Goal: Transaction & Acquisition: Book appointment/travel/reservation

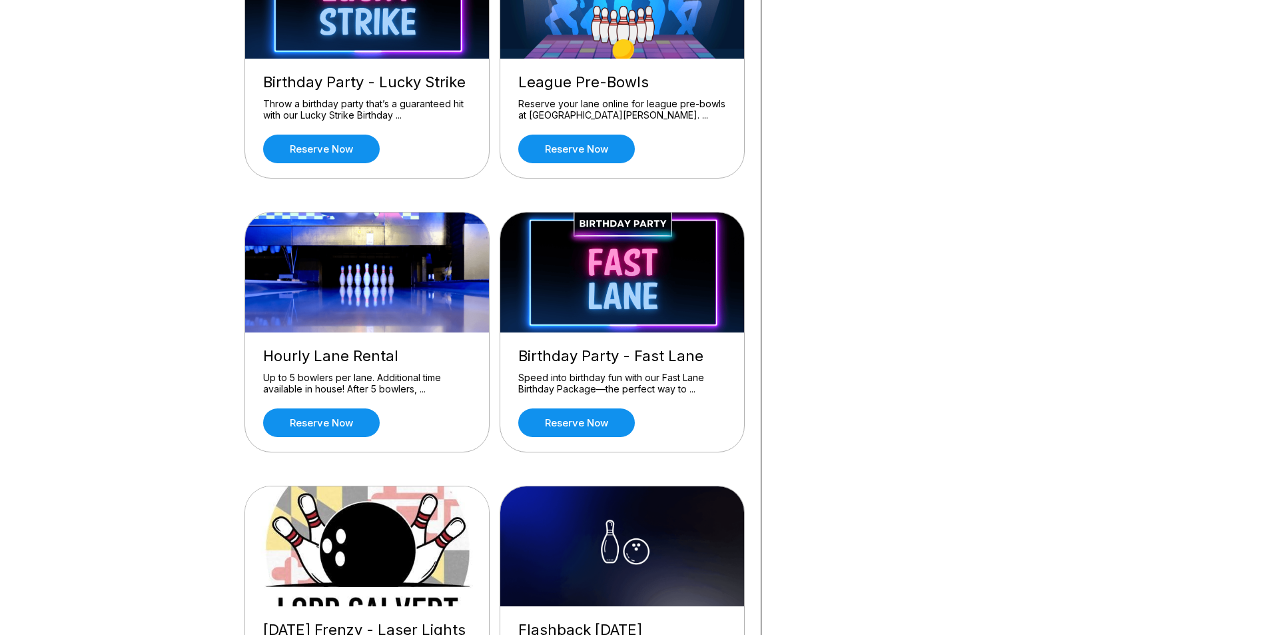
scroll to position [666, 0]
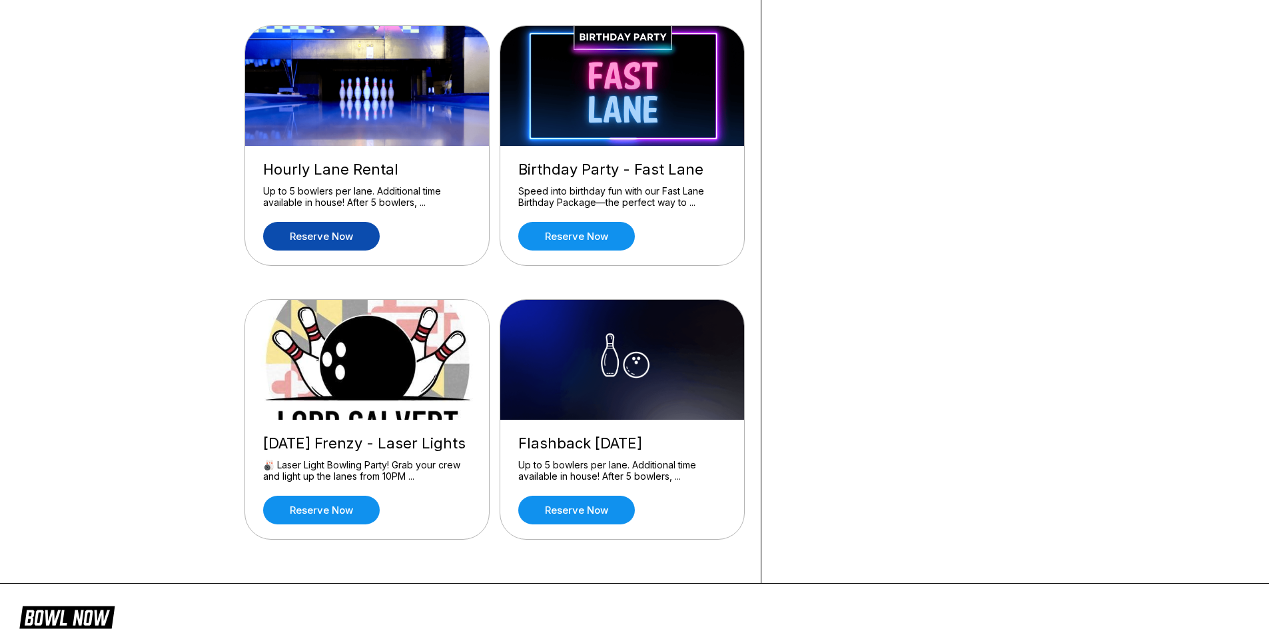
click at [352, 236] on link "Reserve now" at bounding box center [321, 236] width 117 height 29
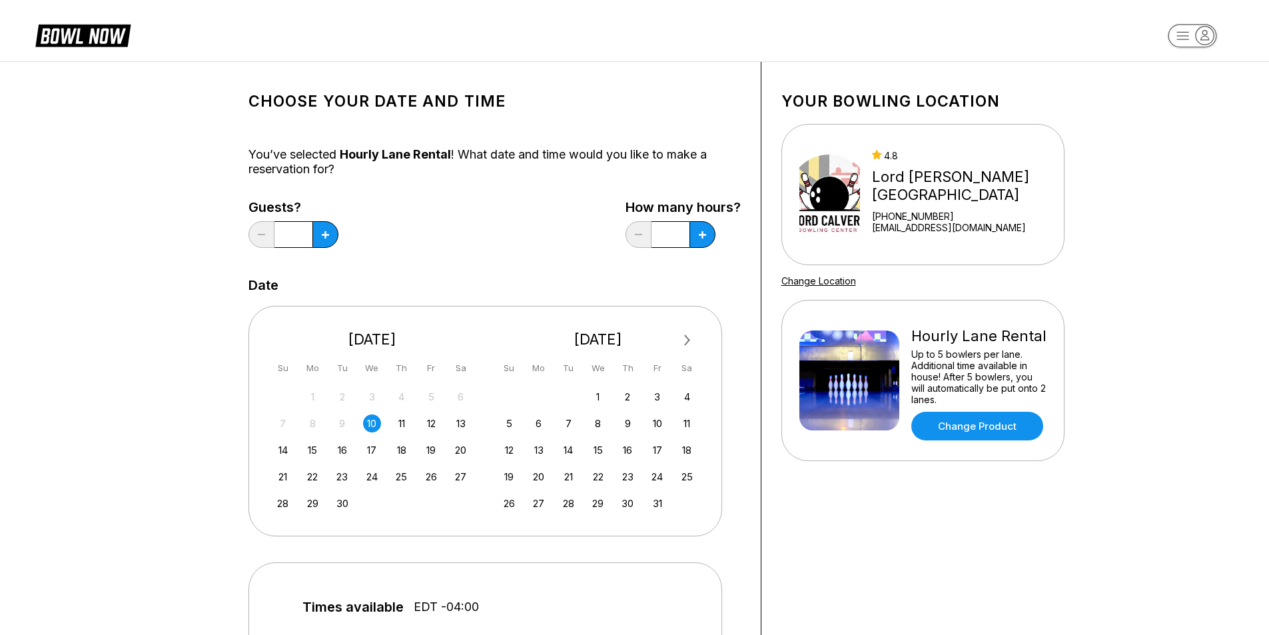
scroll to position [67, 0]
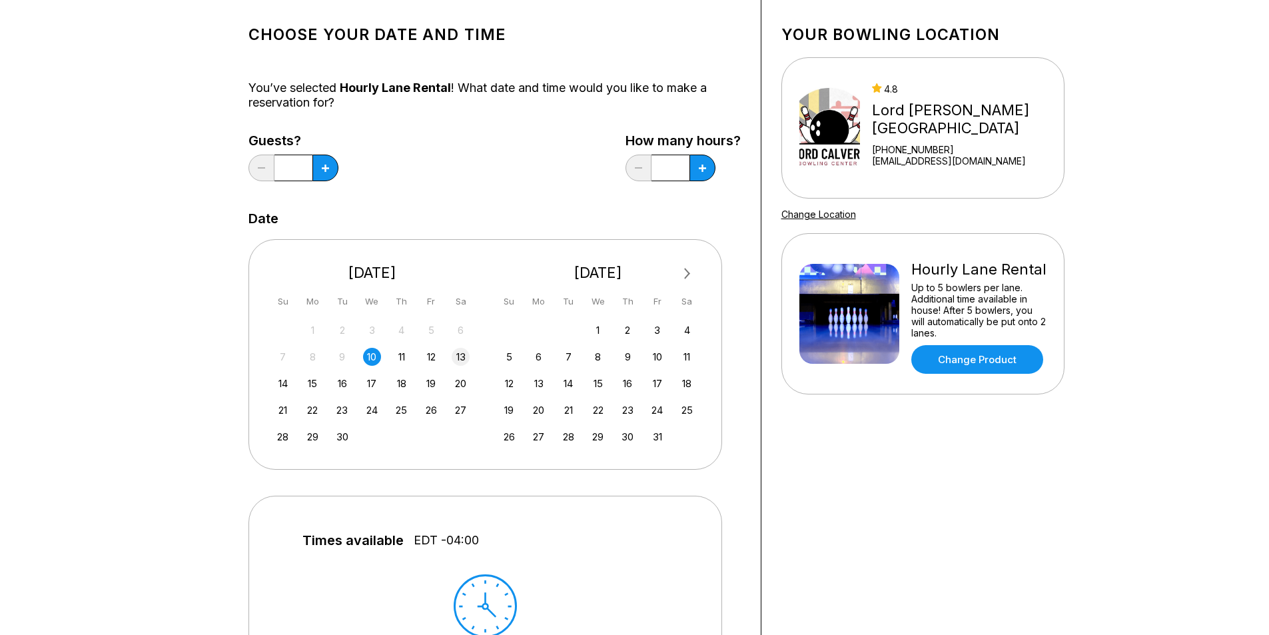
click at [457, 364] on div "13" at bounding box center [460, 357] width 18 height 18
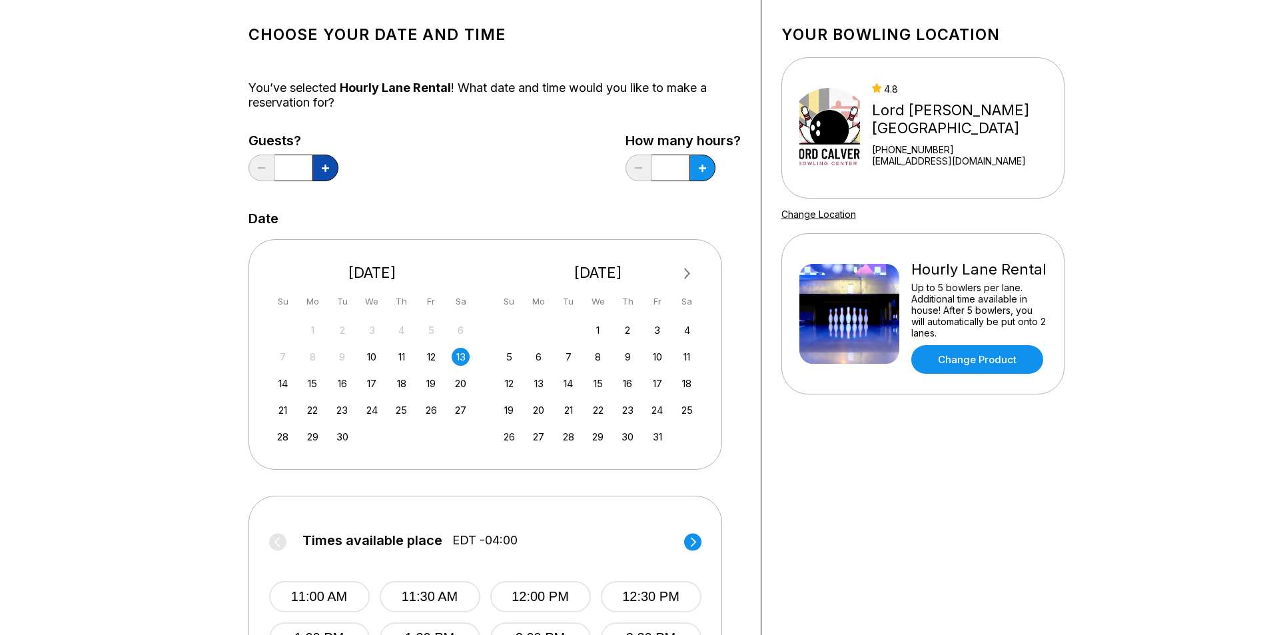
click at [332, 166] on button at bounding box center [325, 167] width 26 height 27
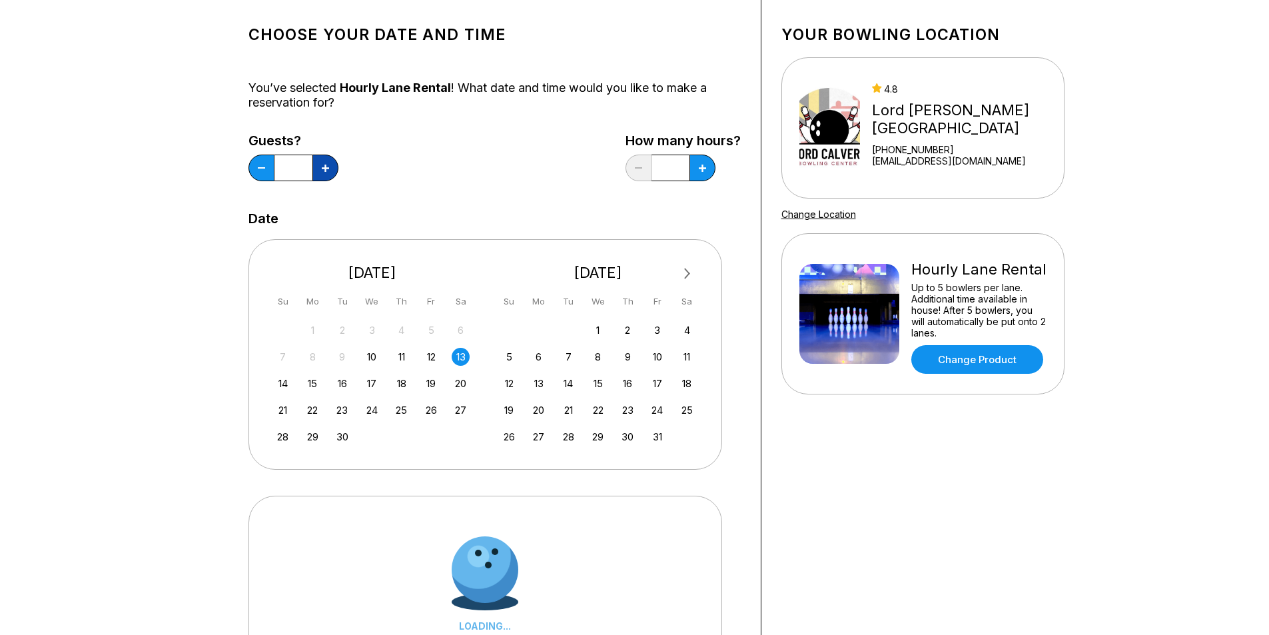
click at [332, 166] on button at bounding box center [325, 167] width 26 height 27
type input "*"
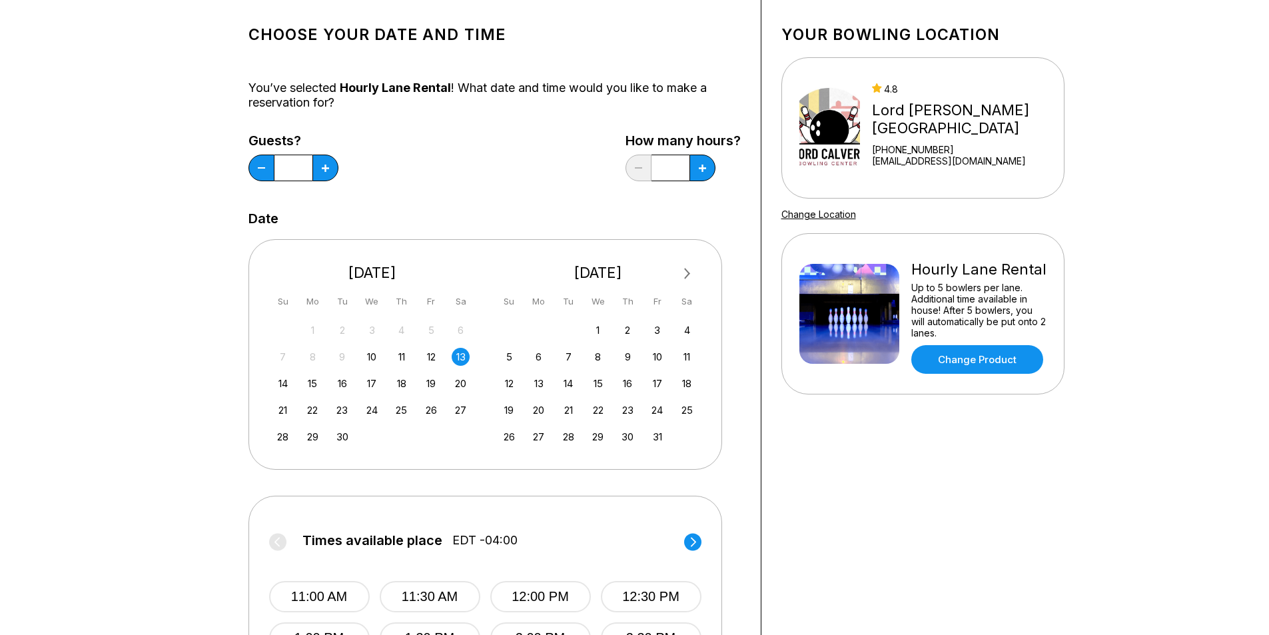
click at [687, 165] on input "*" at bounding box center [670, 167] width 38 height 27
click at [690, 164] on button at bounding box center [702, 167] width 26 height 27
click at [704, 164] on icon at bounding box center [702, 167] width 7 height 7
type input "*"
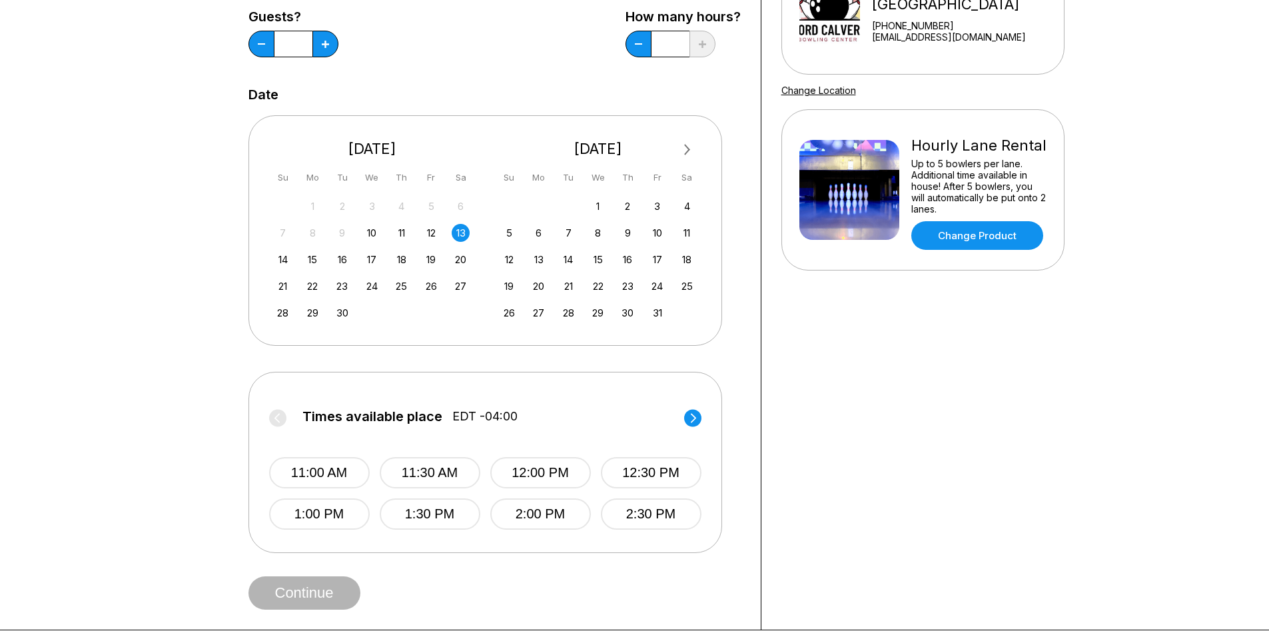
scroll to position [200, 0]
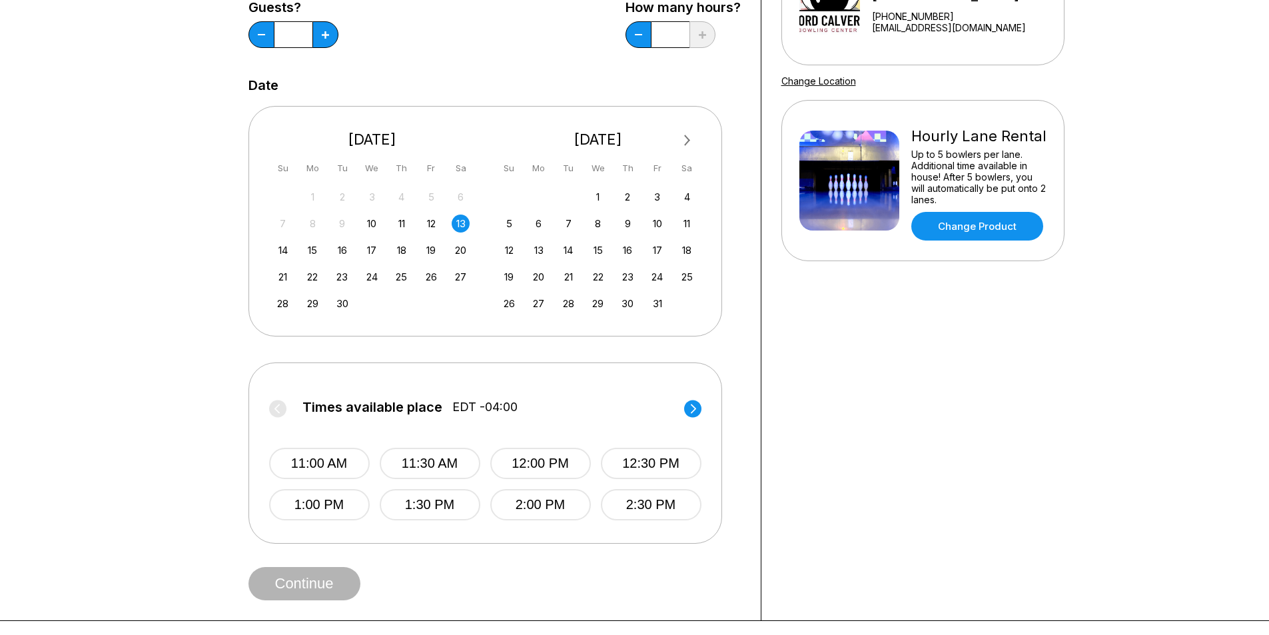
click at [698, 402] on circle at bounding box center [692, 408] width 17 height 17
click at [691, 404] on icon at bounding box center [692, 408] width 5 height 9
click at [567, 464] on button "8:00 PM" at bounding box center [540, 462] width 101 height 31
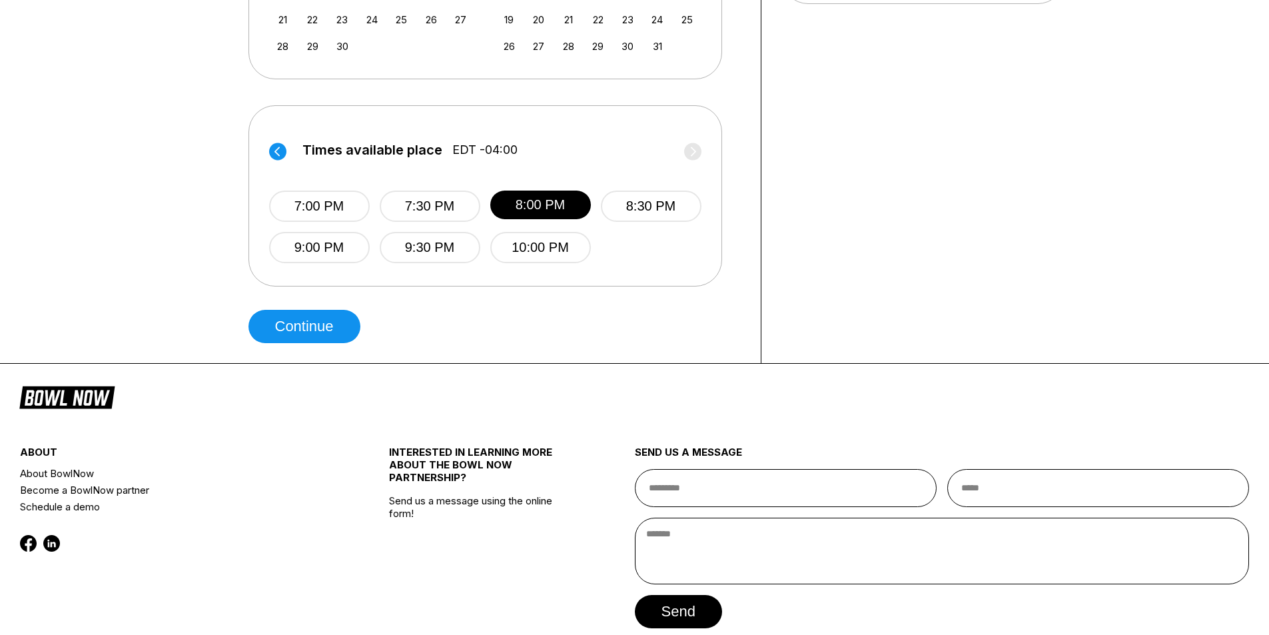
scroll to position [523, 0]
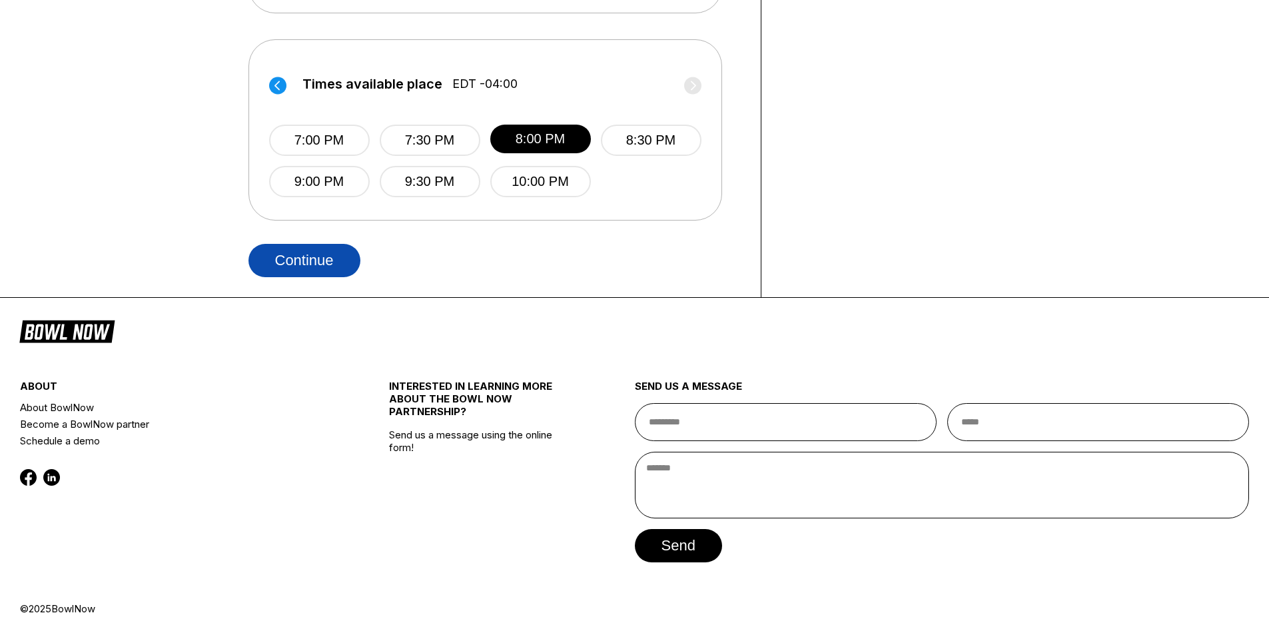
click at [320, 264] on button "Continue" at bounding box center [304, 260] width 112 height 33
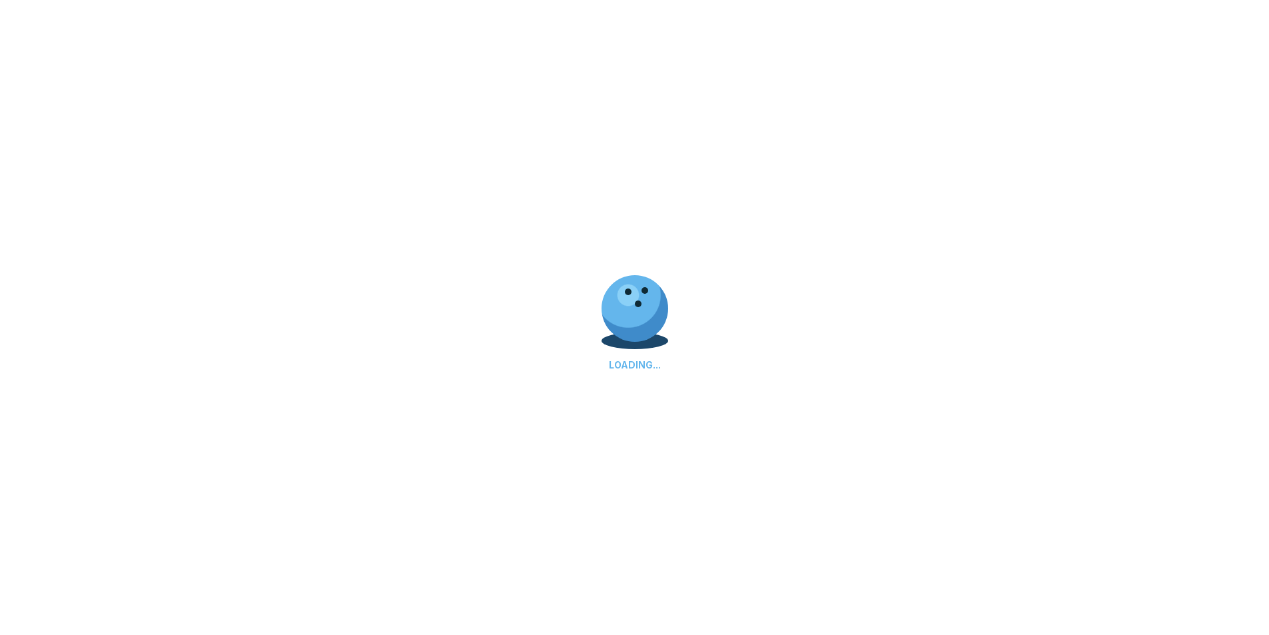
select select "**"
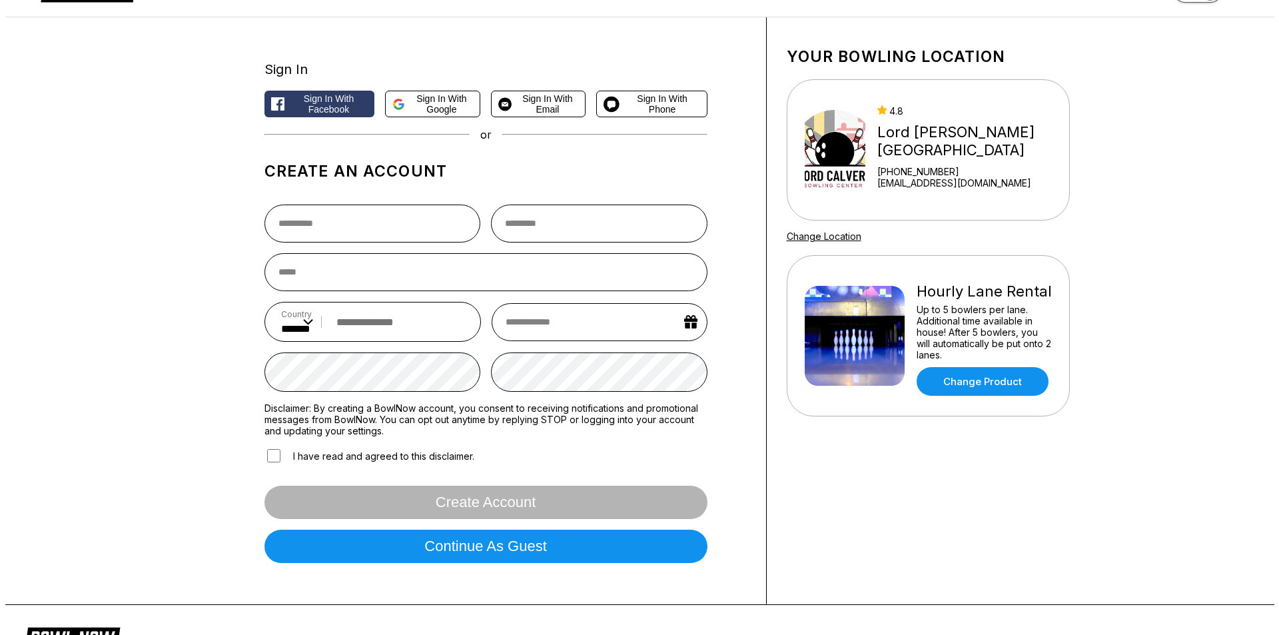
scroll to position [67, 0]
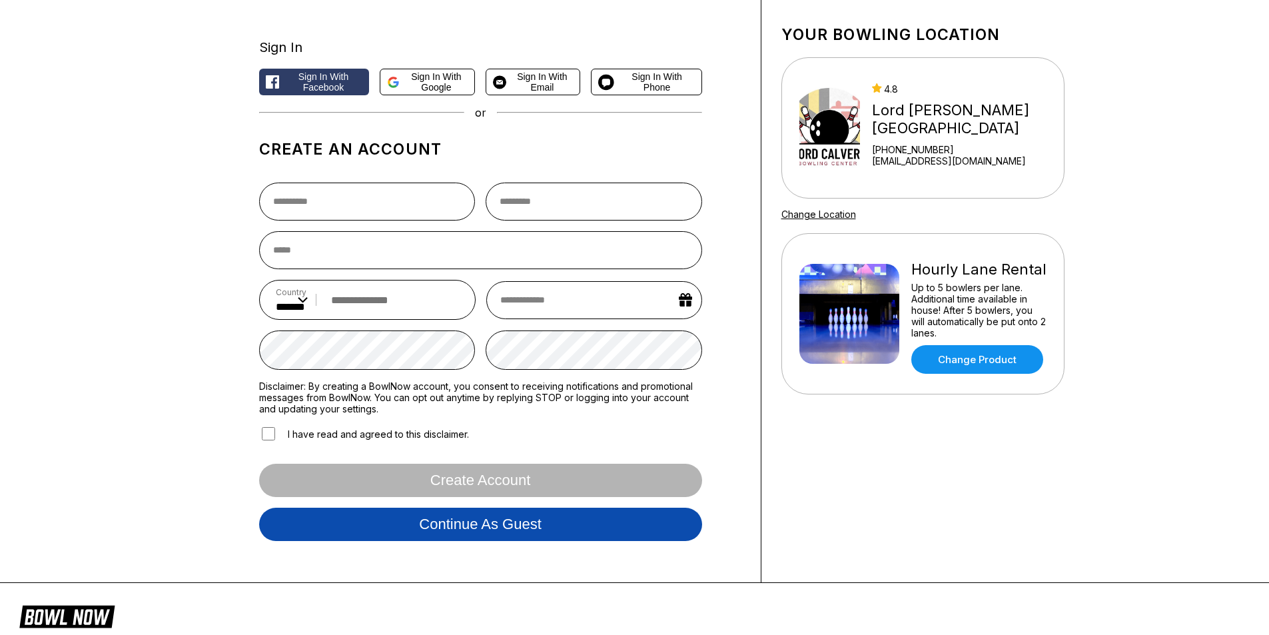
click at [539, 532] on button "Continue as guest" at bounding box center [480, 523] width 443 height 33
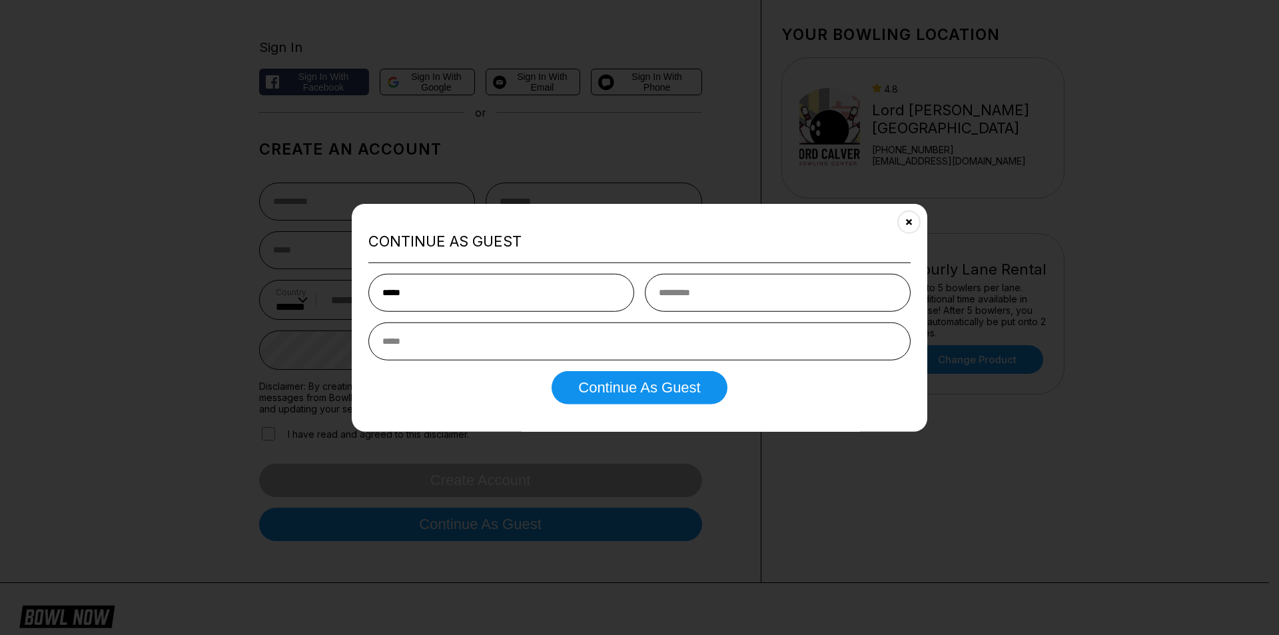
type input "****"
click at [729, 310] on input "text" at bounding box center [778, 293] width 266 height 38
type input "******"
click at [765, 356] on input "email" at bounding box center [639, 341] width 542 height 38
type input "**********"
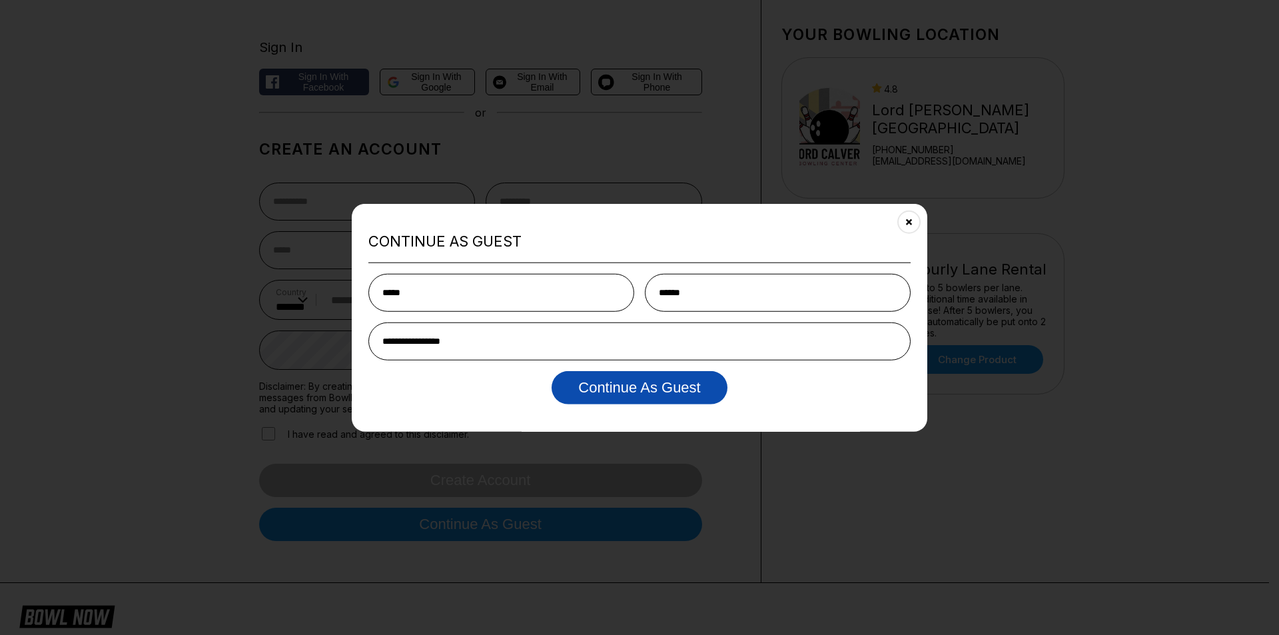
click at [693, 384] on button "Continue as Guest" at bounding box center [638, 387] width 175 height 33
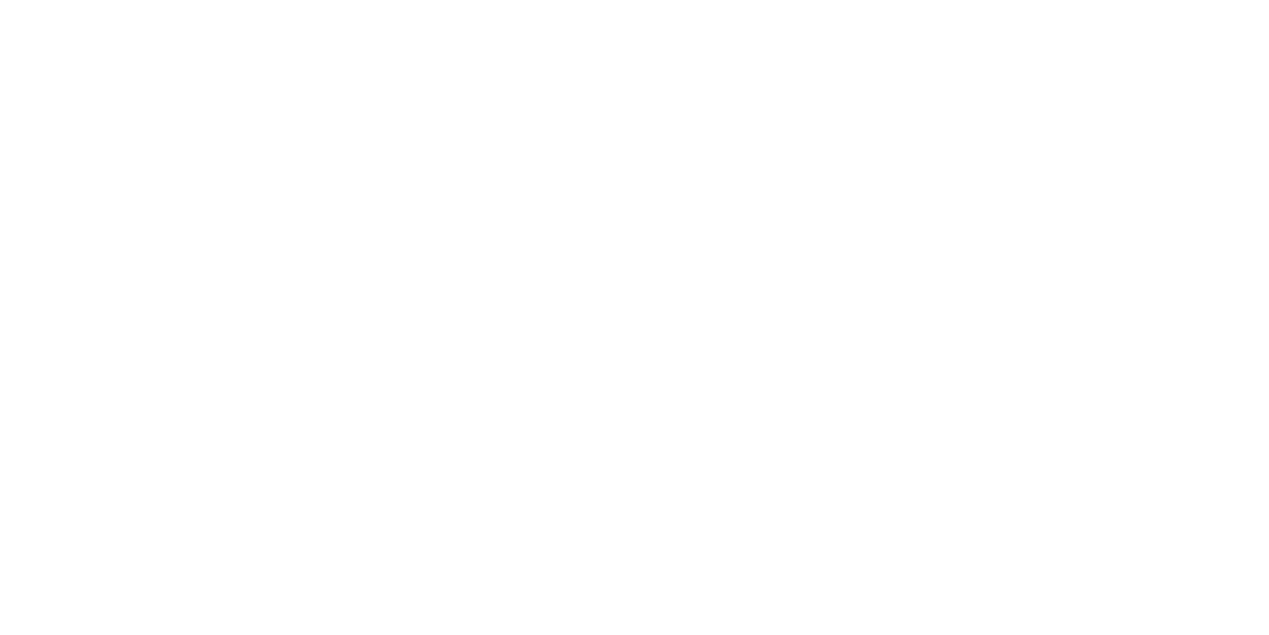
scroll to position [0, 0]
select select "**"
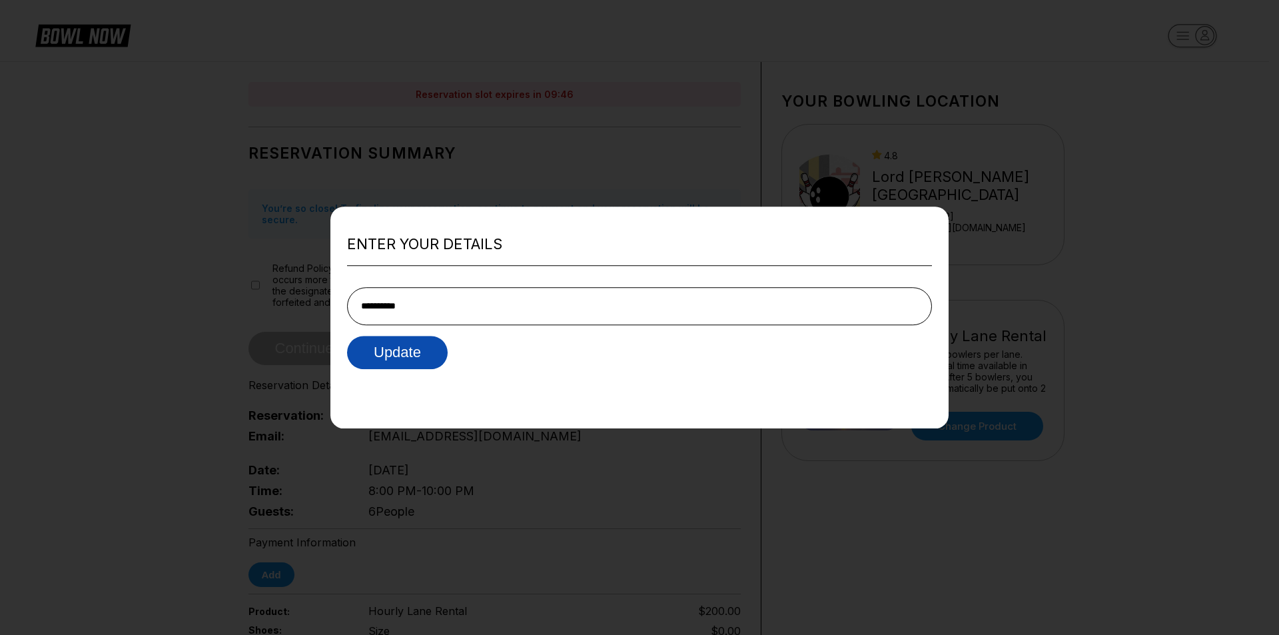
type input "**********"
click at [422, 346] on button "Update" at bounding box center [397, 352] width 101 height 33
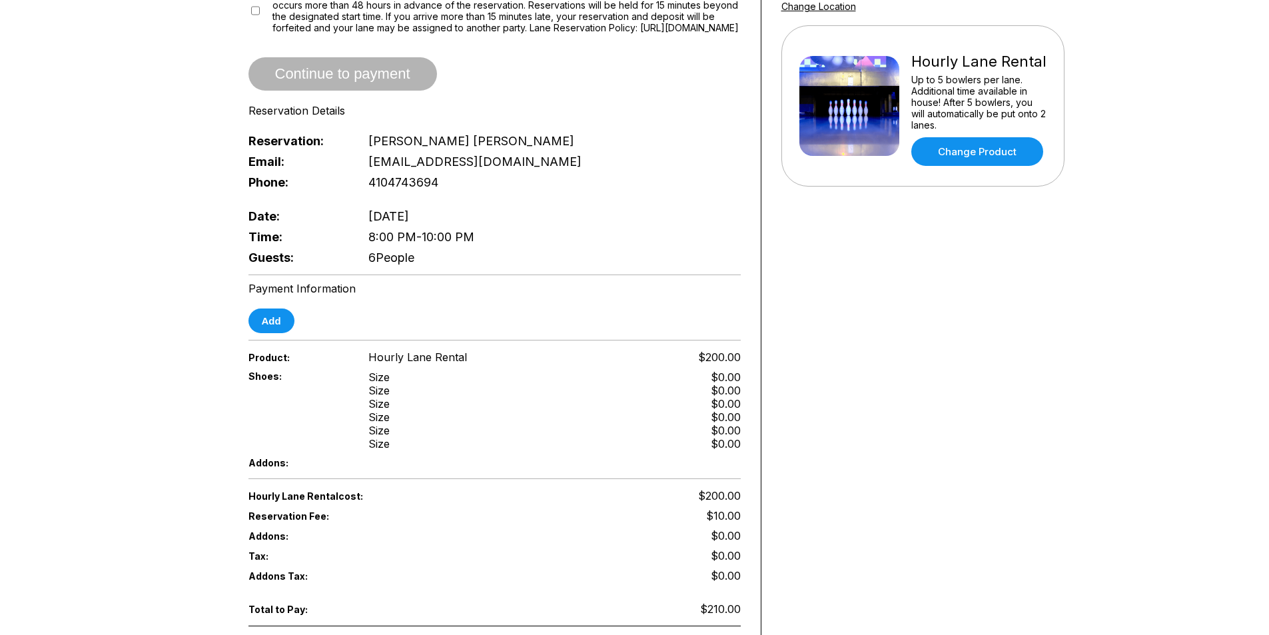
scroll to position [67, 0]
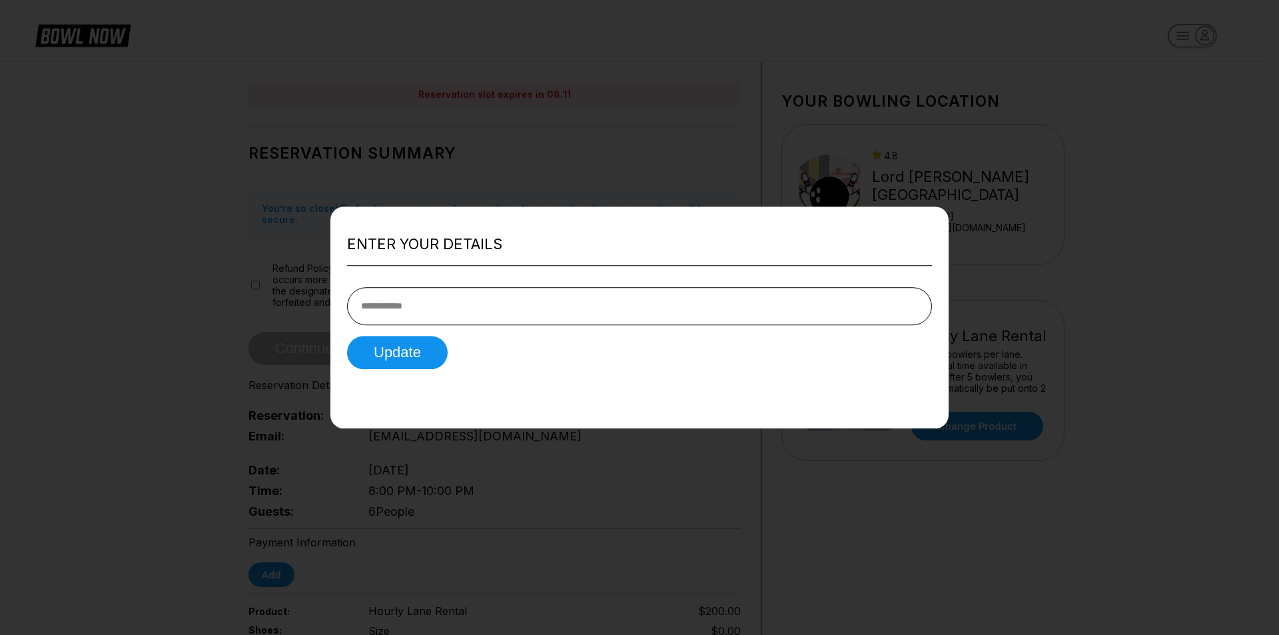
drag, startPoint x: 539, startPoint y: 479, endPoint x: 535, endPoint y: 469, distance: 10.1
click at [539, 475] on div at bounding box center [639, 317] width 1279 height 635
click at [379, 460] on div at bounding box center [639, 317] width 1279 height 635
click at [392, 352] on button "Update" at bounding box center [397, 352] width 101 height 33
type input "**********"
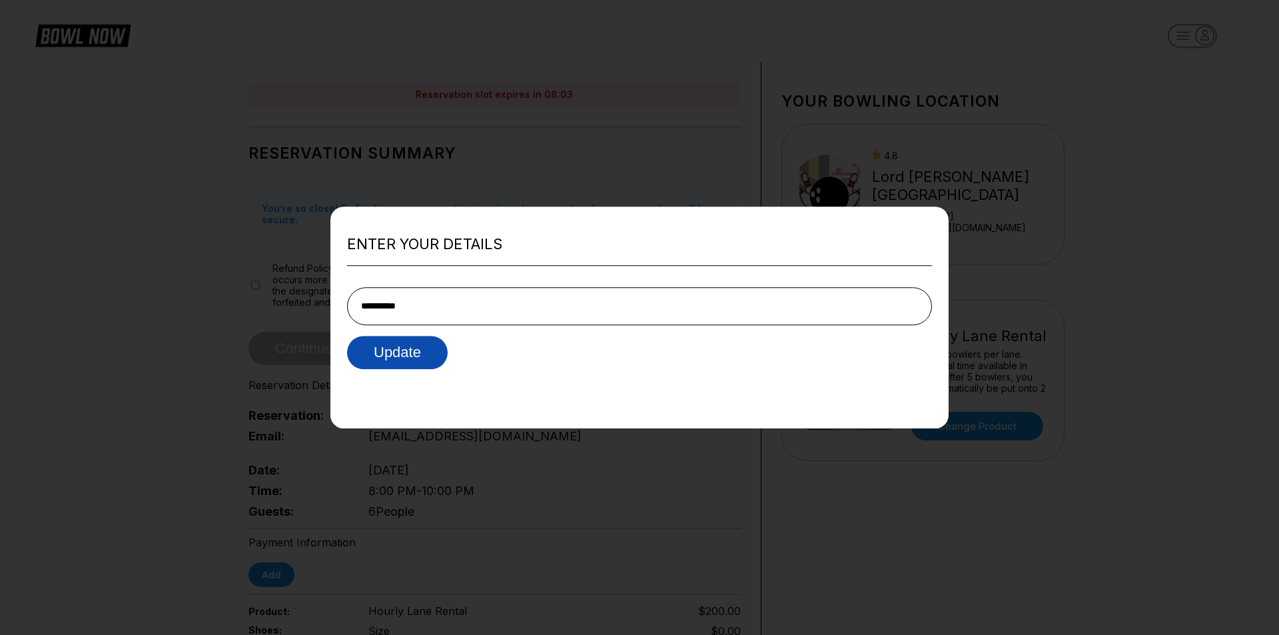
click at [366, 354] on button "Update" at bounding box center [397, 352] width 101 height 33
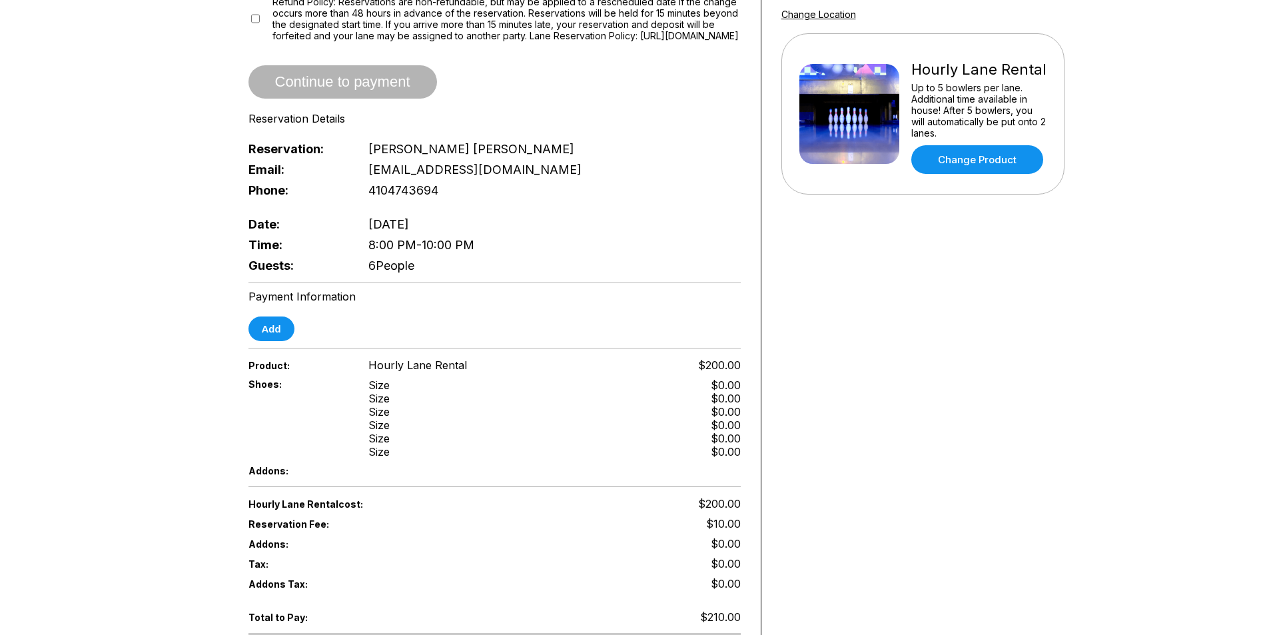
scroll to position [333, 0]
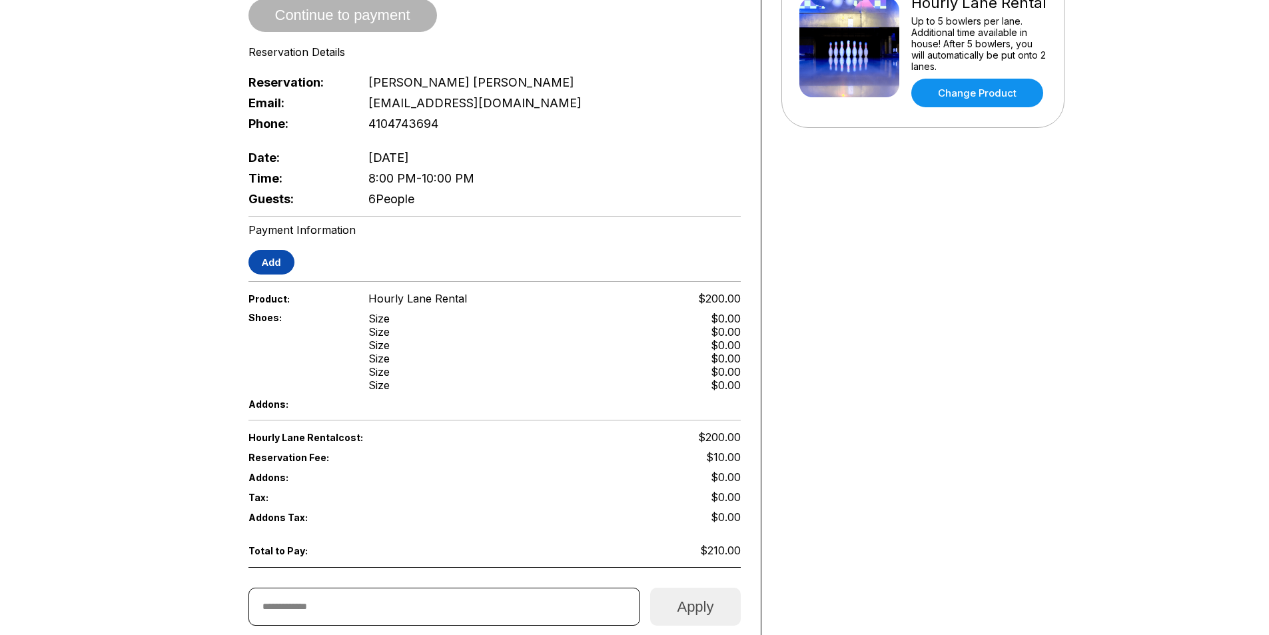
click at [282, 264] on button "Add" at bounding box center [271, 262] width 46 height 25
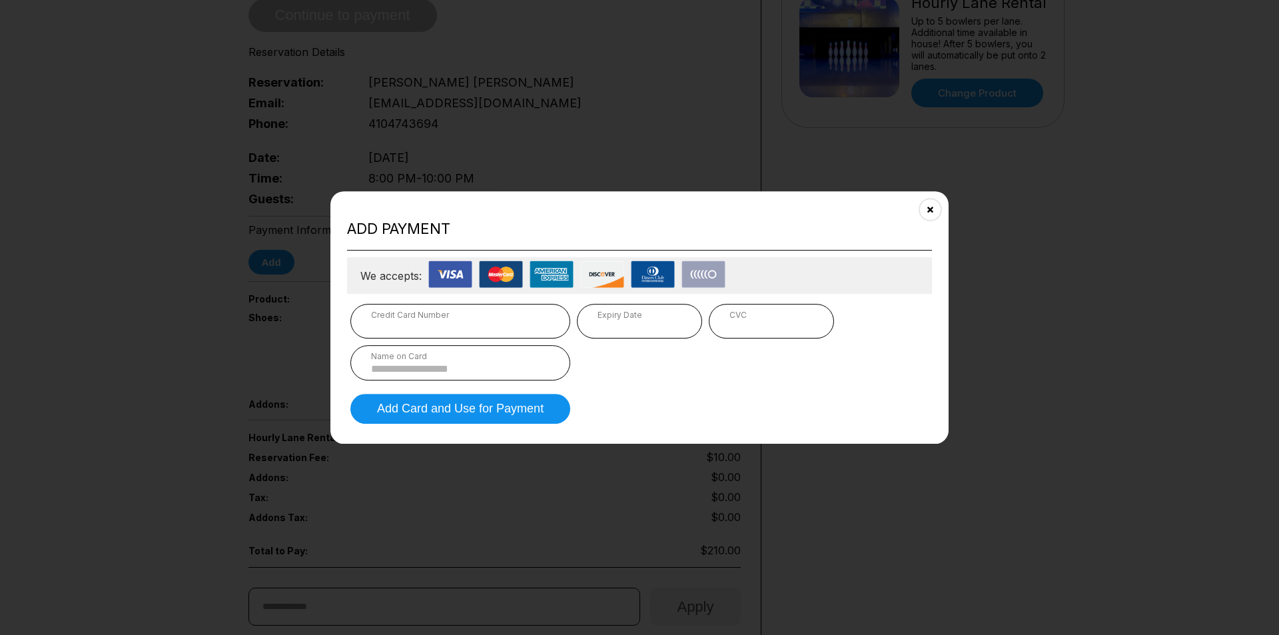
click at [467, 316] on div "Credit Card Number" at bounding box center [460, 315] width 178 height 10
click at [756, 320] on iframe at bounding box center [771, 326] width 84 height 13
click at [492, 361] on div "Name on Card" at bounding box center [460, 362] width 220 height 35
click at [384, 358] on div "Name on Card" at bounding box center [460, 356] width 178 height 10
click at [390, 372] on input at bounding box center [460, 368] width 178 height 11
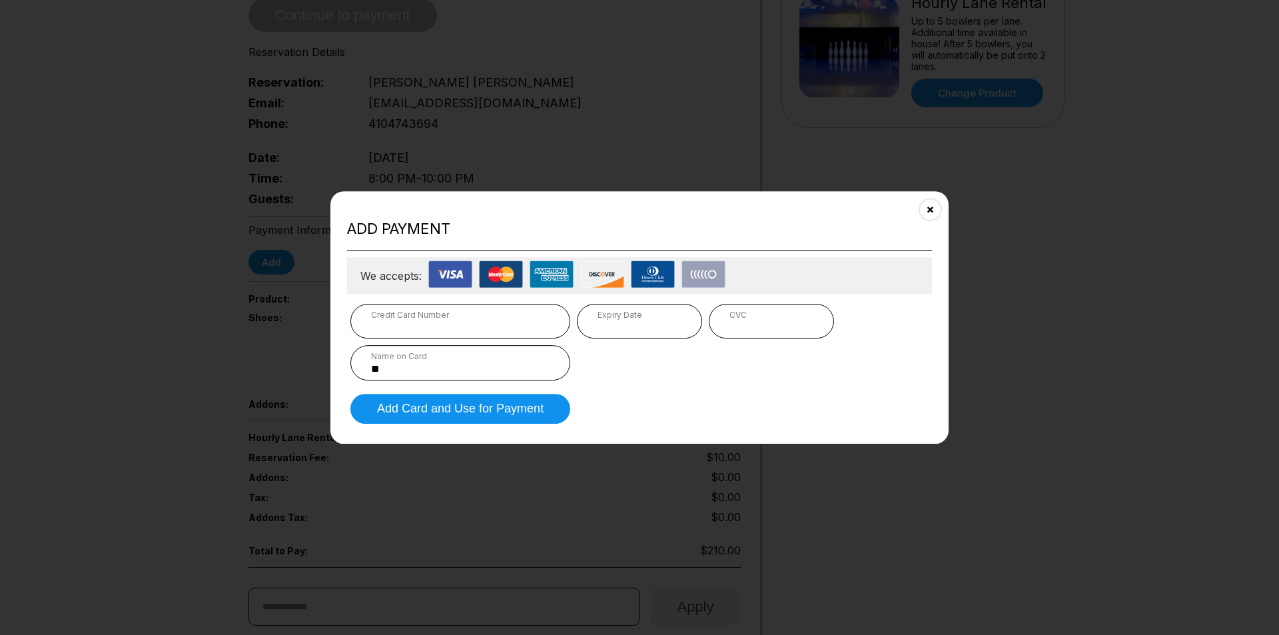
type input "*"
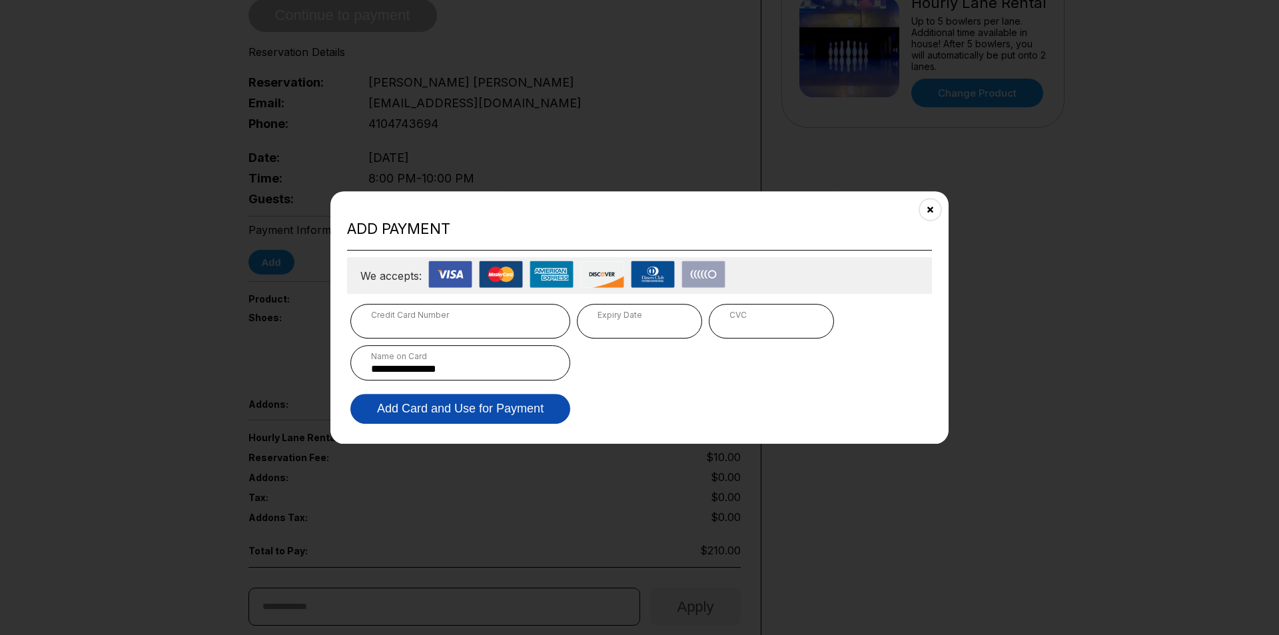
type input "**********"
click at [480, 409] on button "Add Card and Use for Payment" at bounding box center [460, 409] width 220 height 30
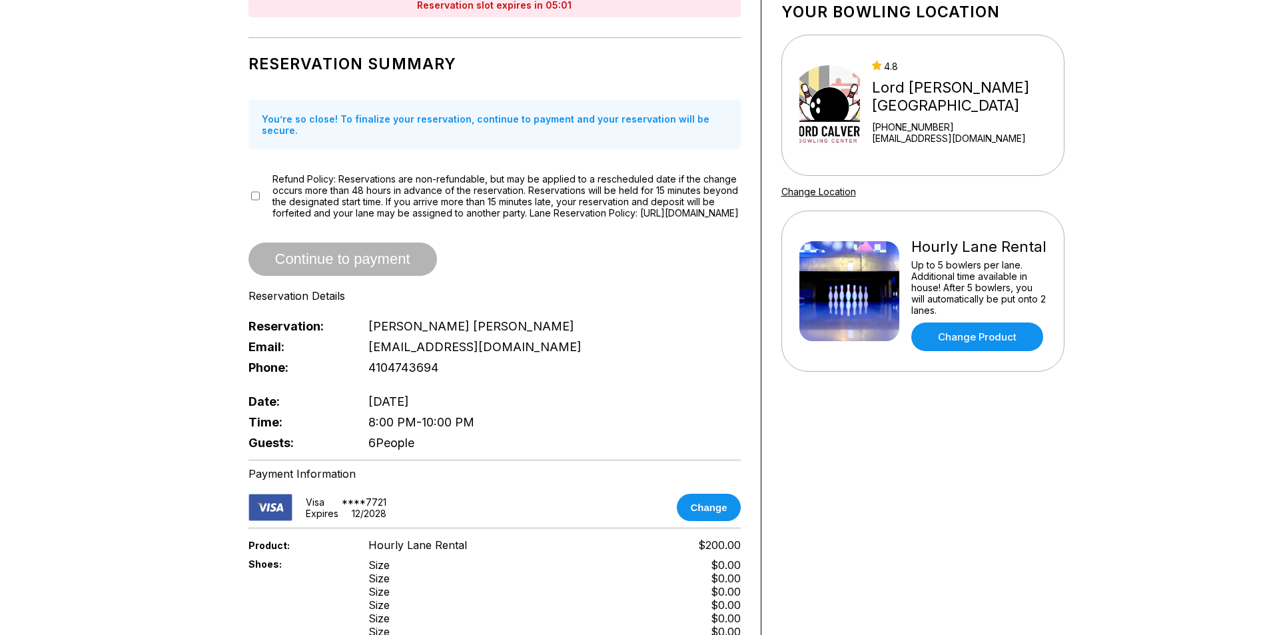
scroll to position [67, 0]
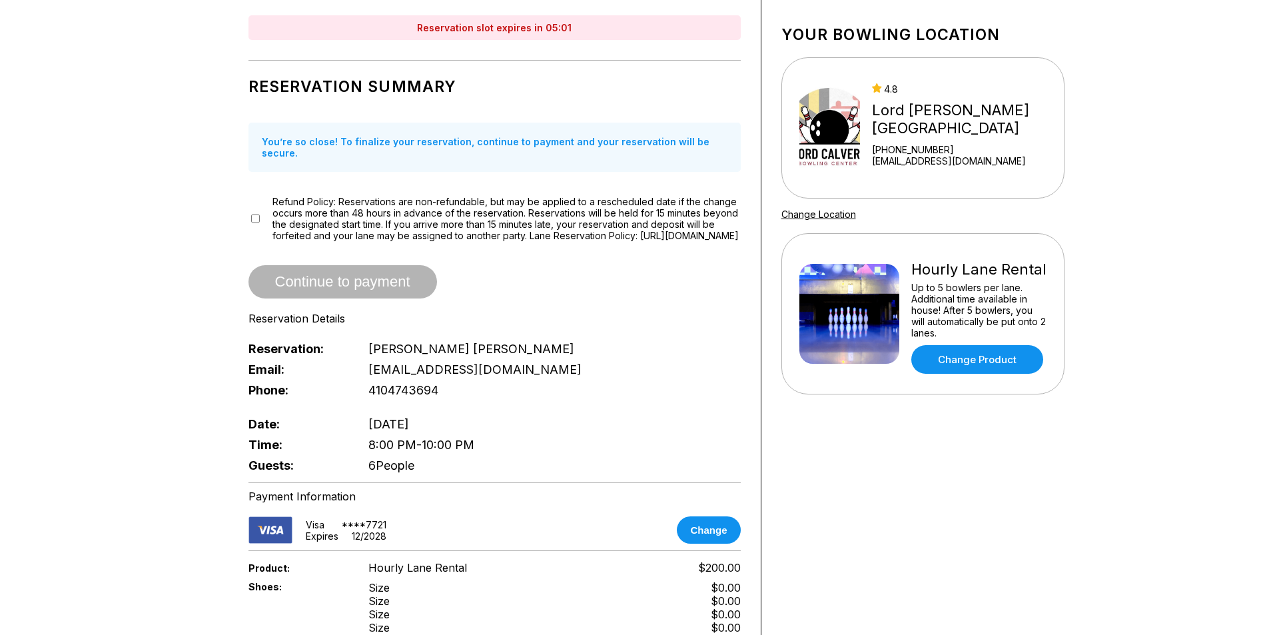
click at [261, 212] on div "Refund Policy: Reservations are non-refundable, but may be applied to a resched…" at bounding box center [494, 218] width 492 height 45
click at [250, 214] on div "Refund Policy: Reservations are non-refundable, but may be applied to a resched…" at bounding box center [494, 218] width 492 height 45
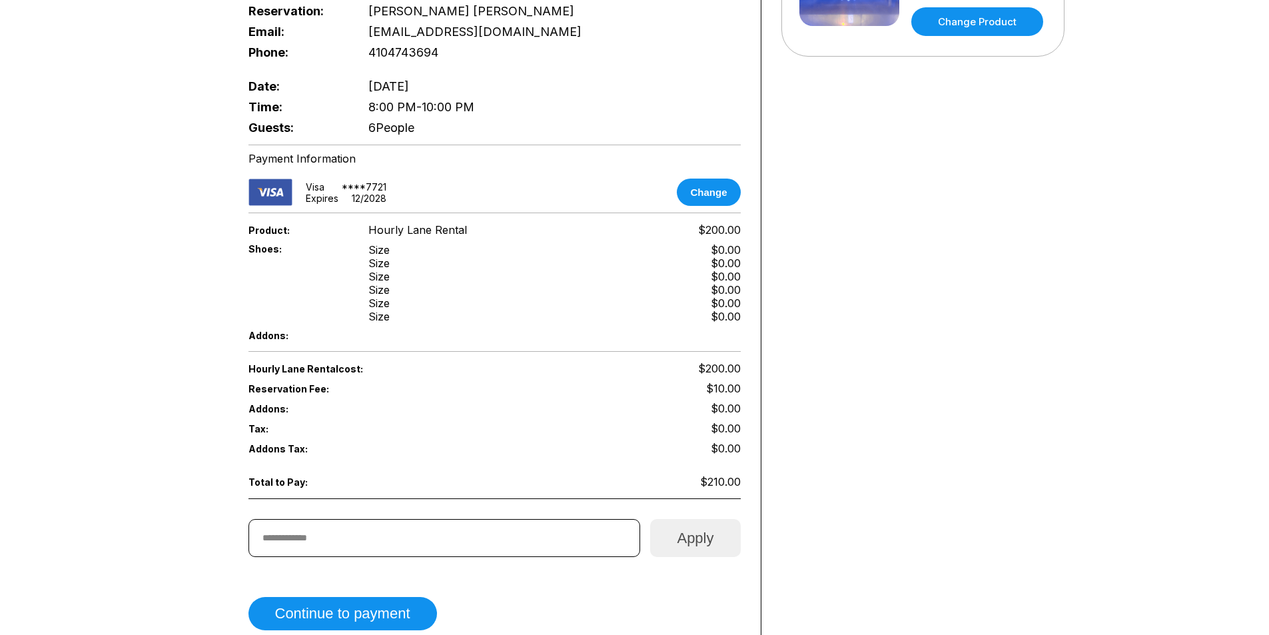
scroll to position [133, 0]
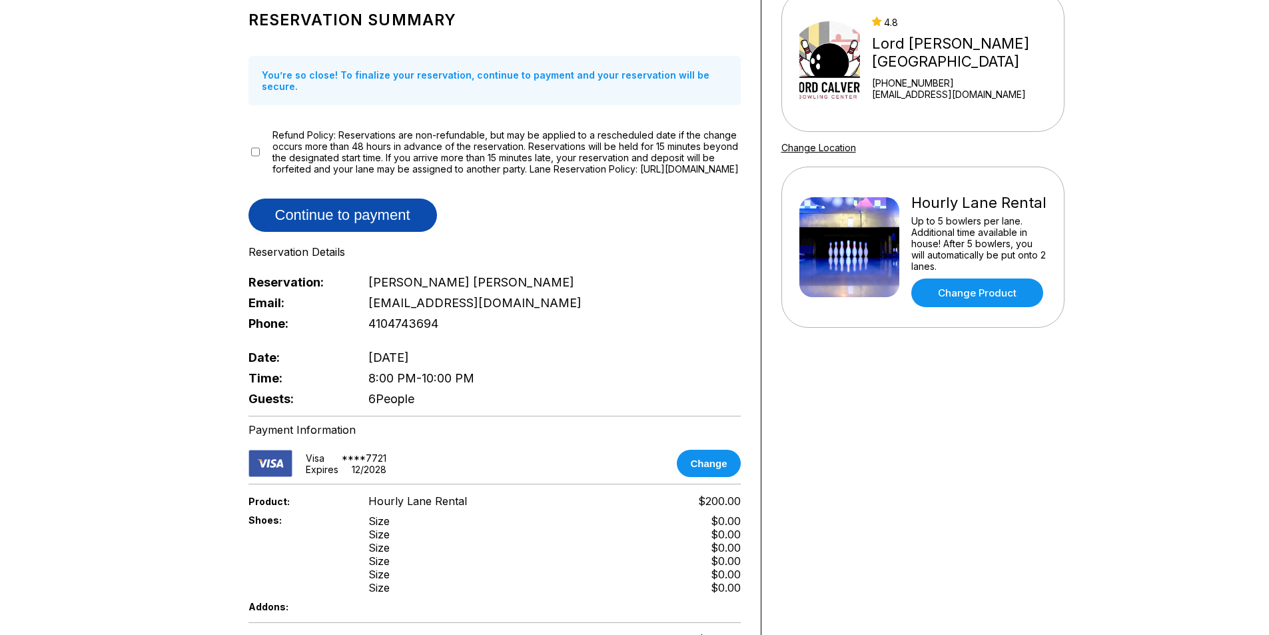
click at [370, 210] on button "Continue to payment" at bounding box center [342, 214] width 188 height 33
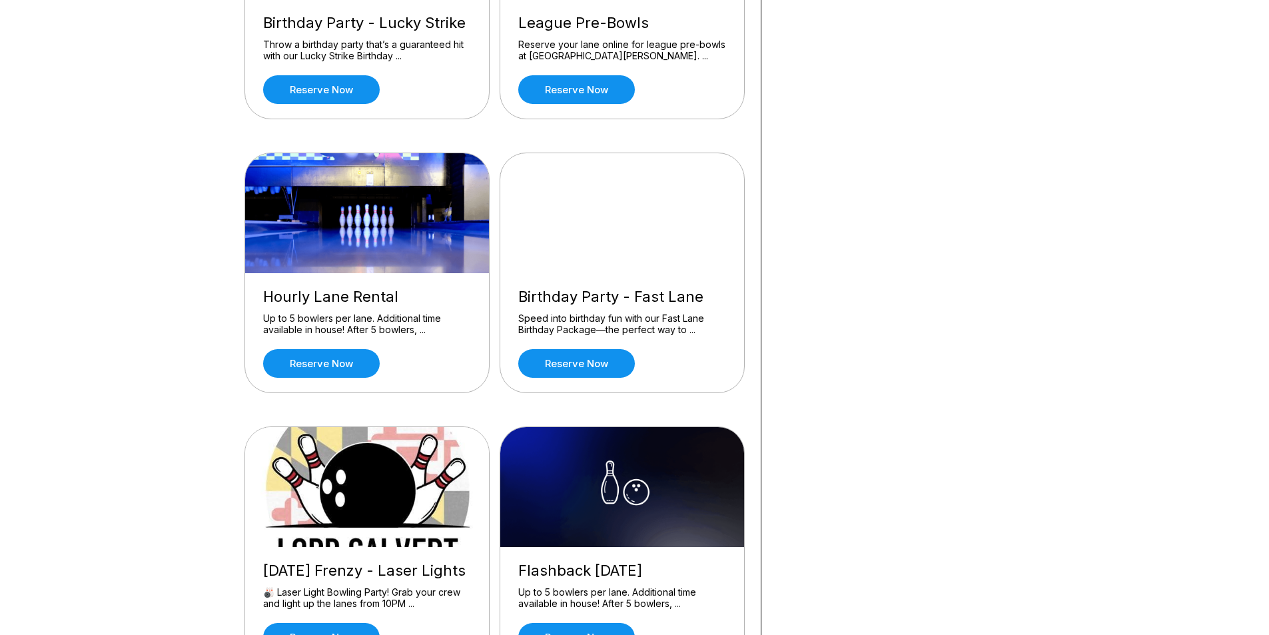
scroll to position [666, 0]
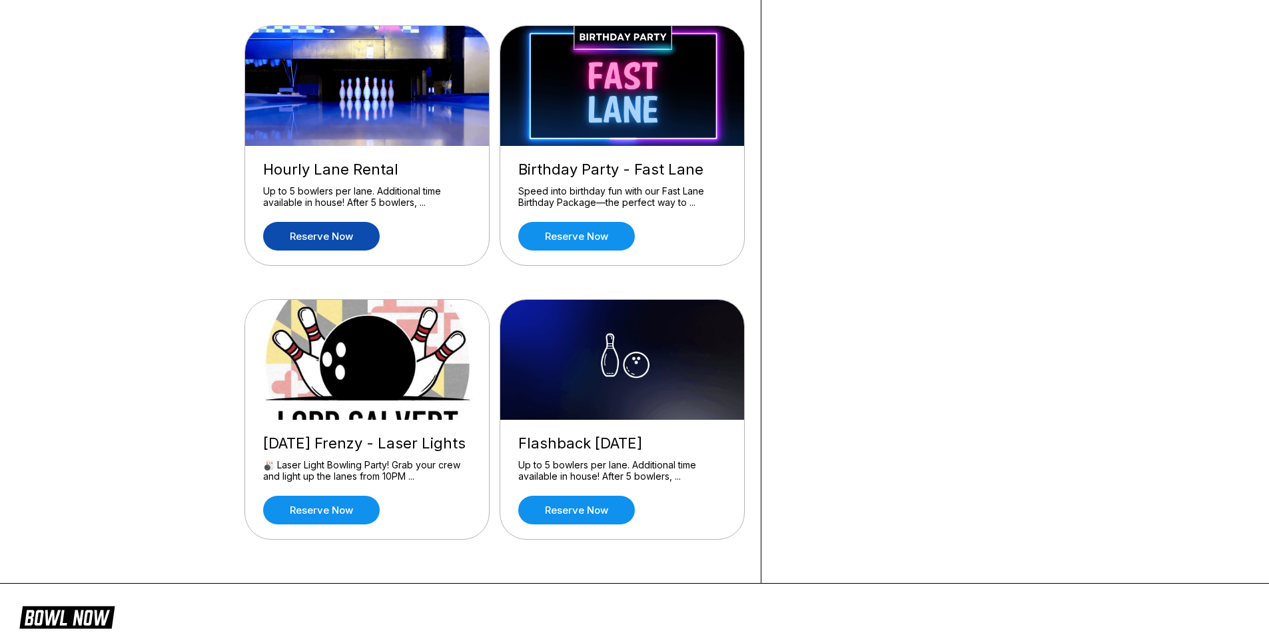
click at [355, 227] on link "Reserve now" at bounding box center [321, 236] width 117 height 29
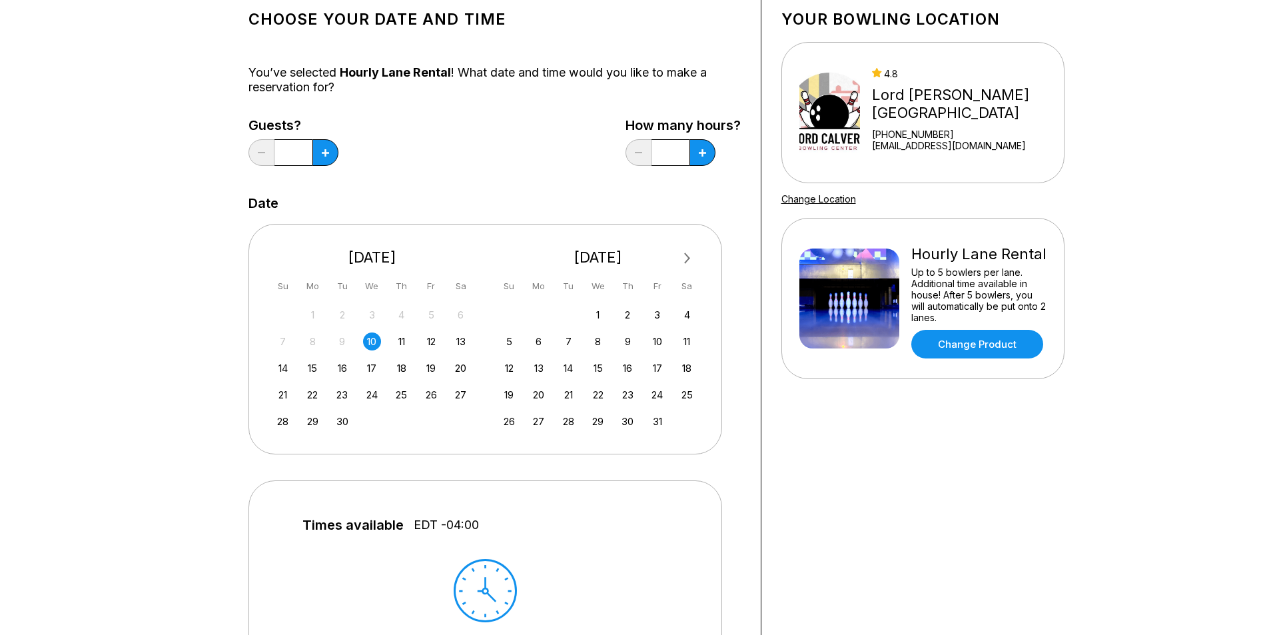
scroll to position [67, 0]
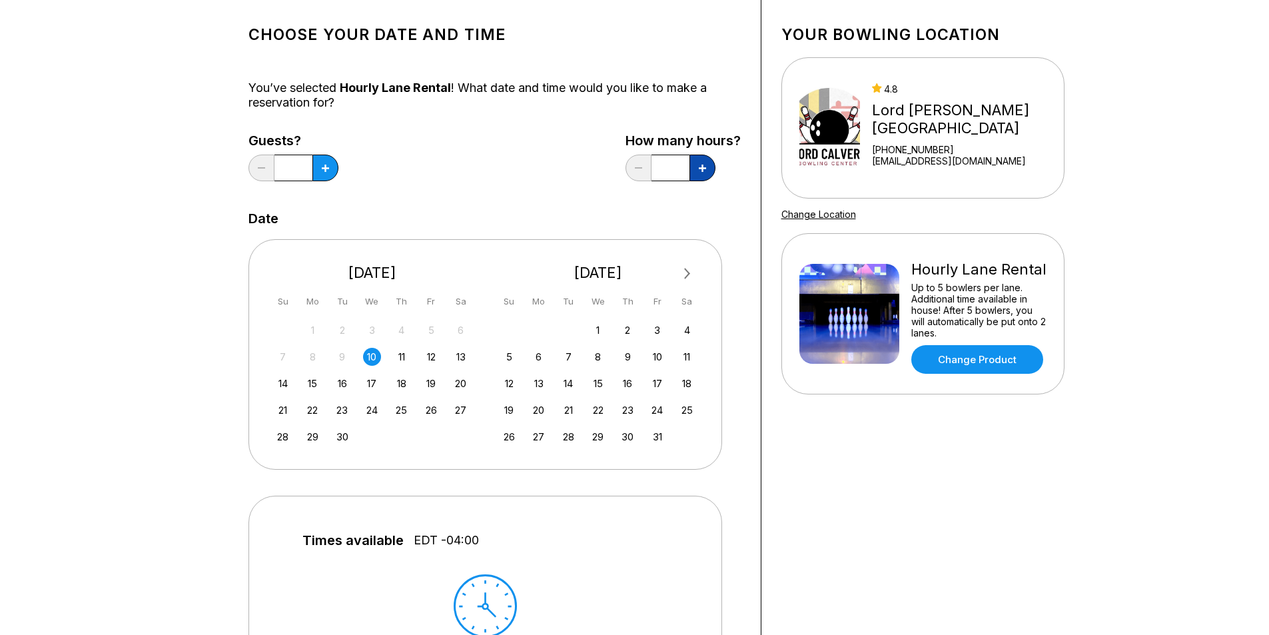
click at [699, 170] on icon at bounding box center [702, 167] width 7 height 7
type input "***"
click at [334, 164] on button at bounding box center [325, 167] width 26 height 27
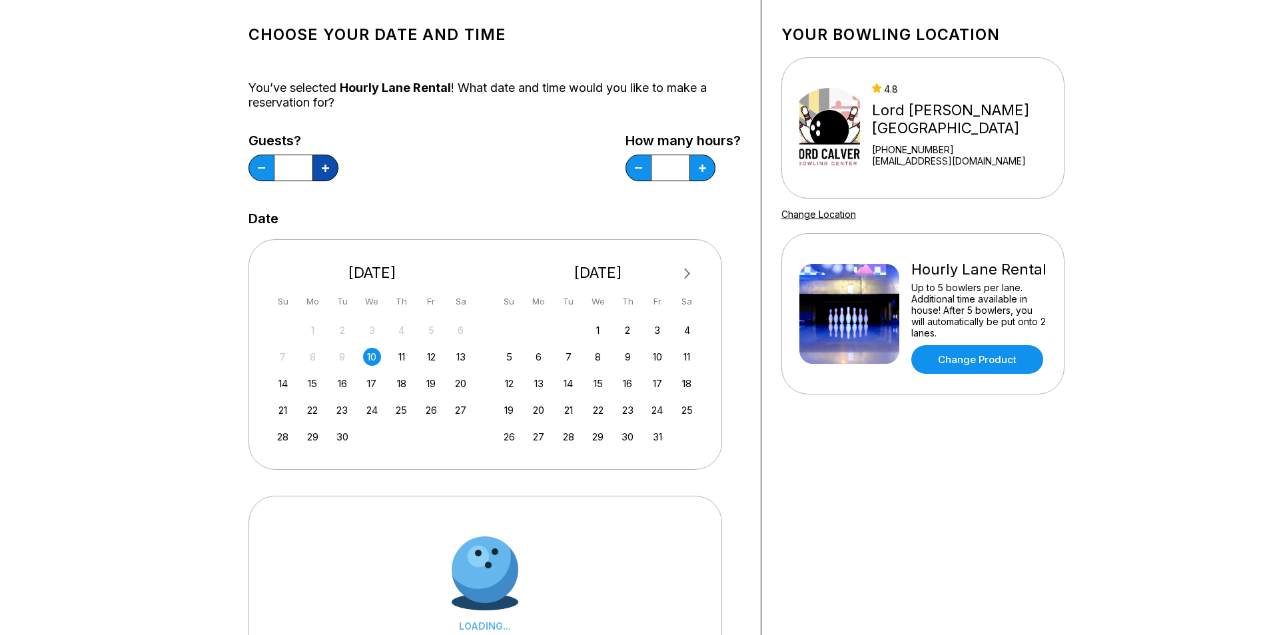
click at [334, 164] on button at bounding box center [325, 167] width 26 height 27
drag, startPoint x: 334, startPoint y: 164, endPoint x: 304, endPoint y: 163, distance: 29.3
click at [323, 165] on button at bounding box center [325, 167] width 26 height 27
click at [305, 163] on input "*" at bounding box center [293, 167] width 38 height 27
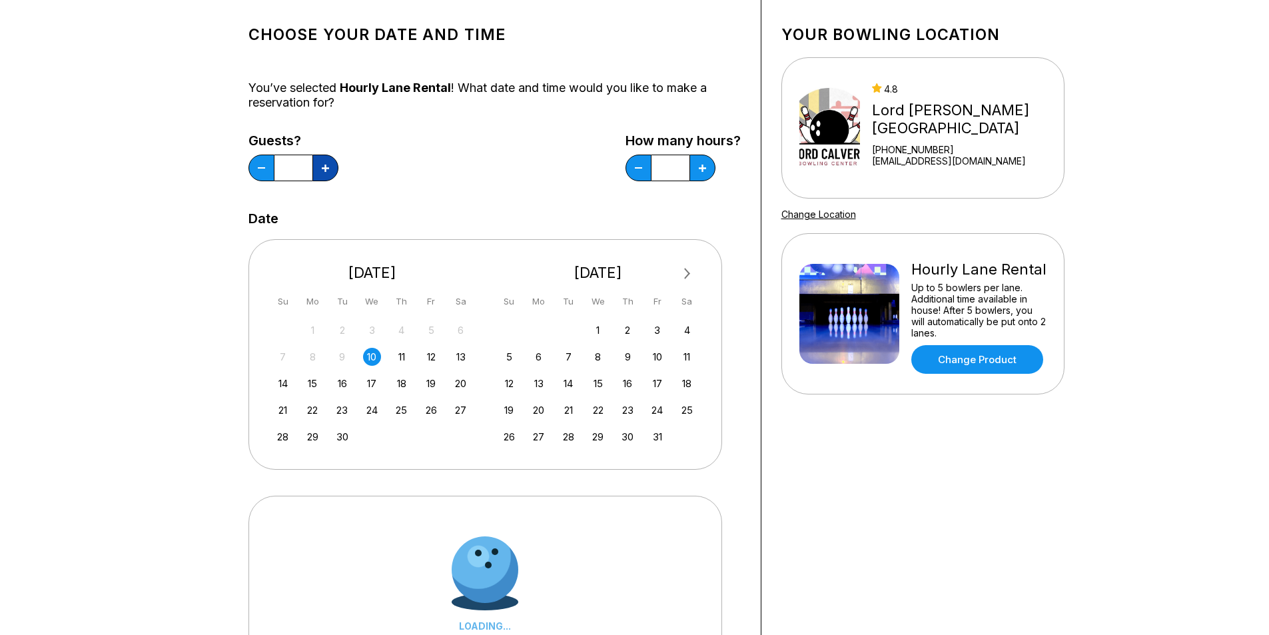
click at [316, 168] on button at bounding box center [325, 167] width 26 height 27
type input "*"
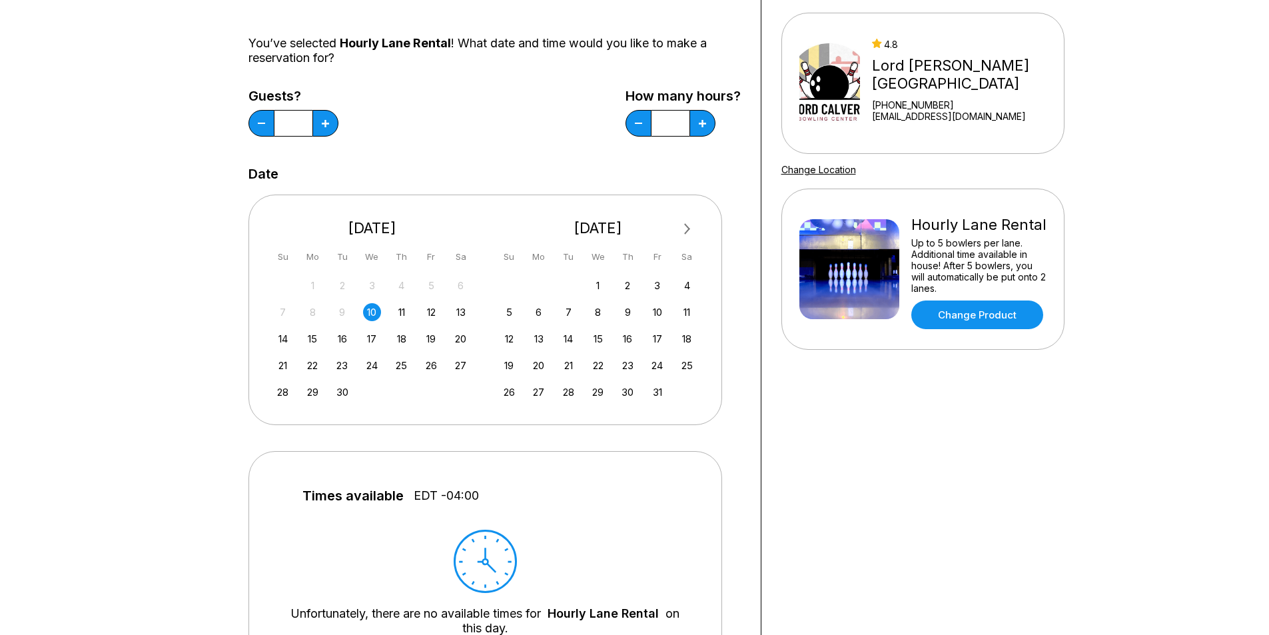
scroll to position [133, 0]
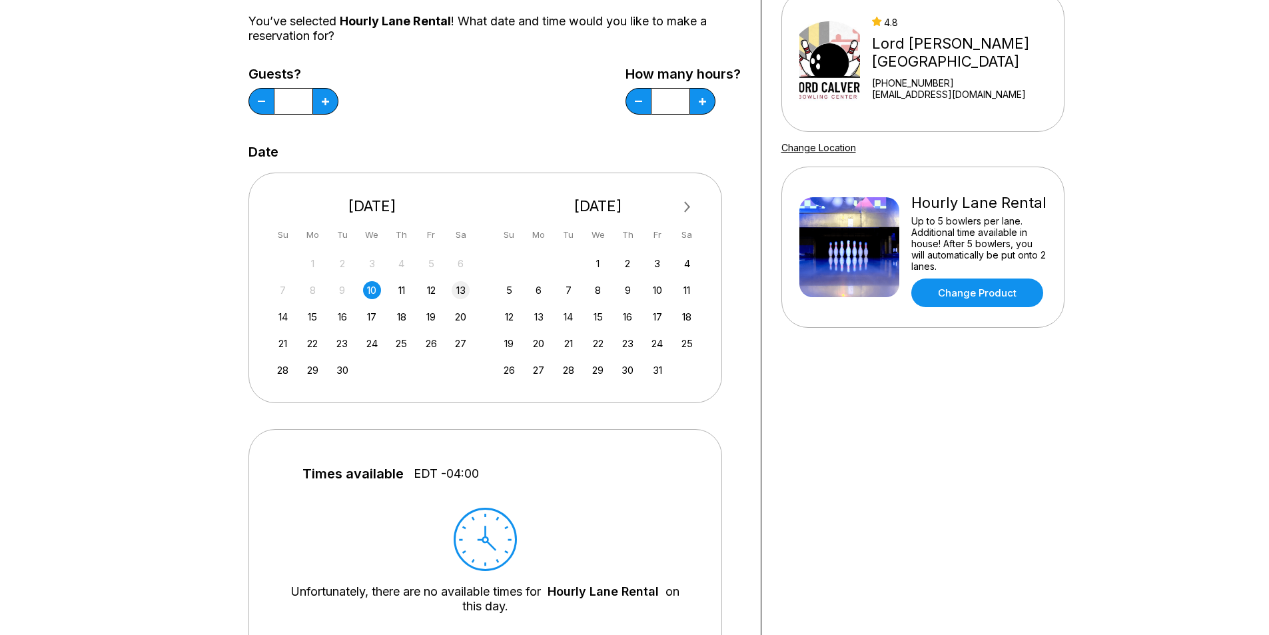
click at [458, 287] on div "13" at bounding box center [460, 290] width 18 height 18
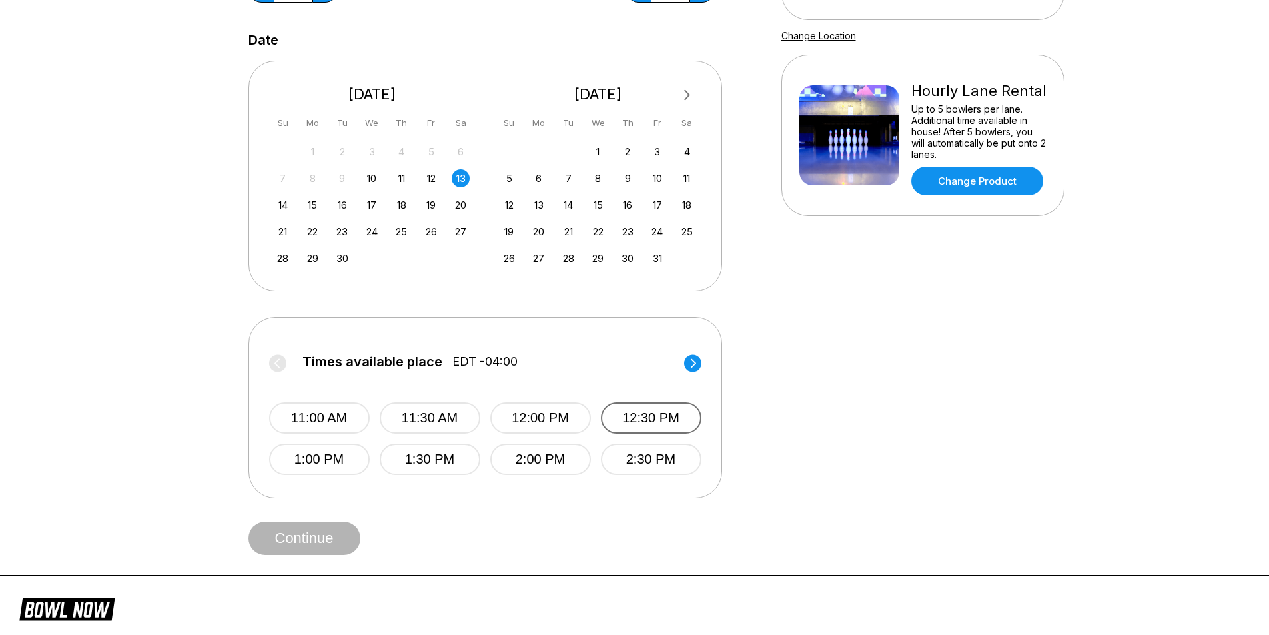
scroll to position [266, 0]
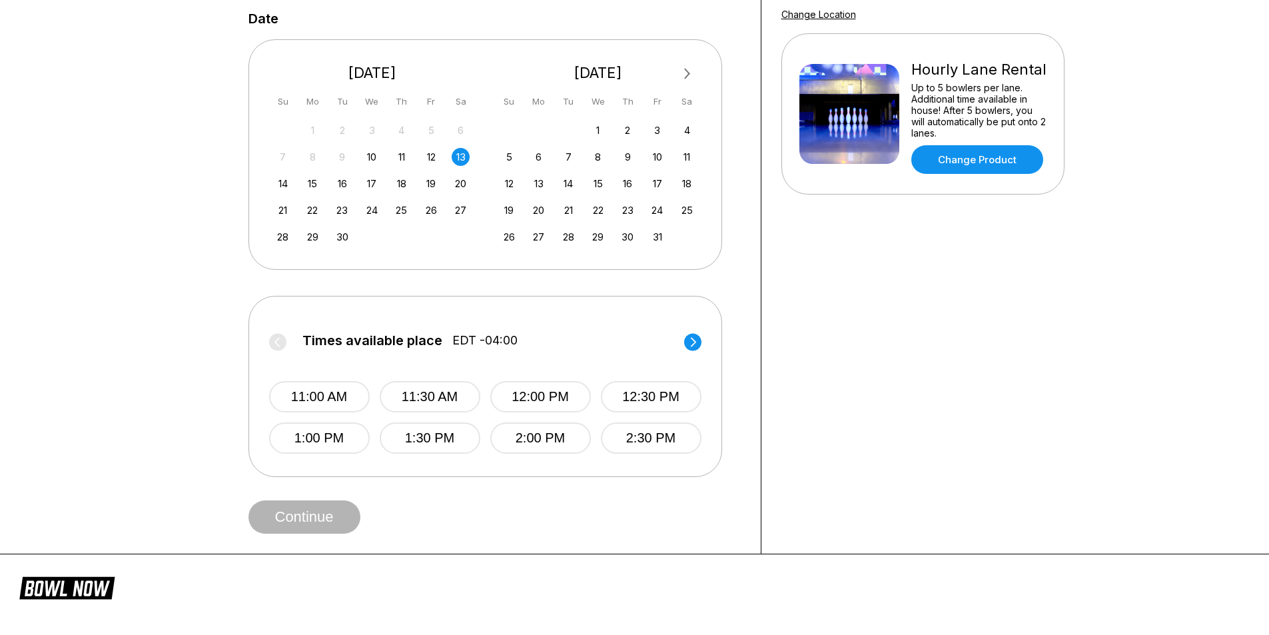
click at [693, 337] on circle at bounding box center [692, 341] width 17 height 17
click at [694, 337] on circle at bounding box center [692, 341] width 17 height 17
click at [552, 390] on button "8:00 PM" at bounding box center [540, 396] width 101 height 31
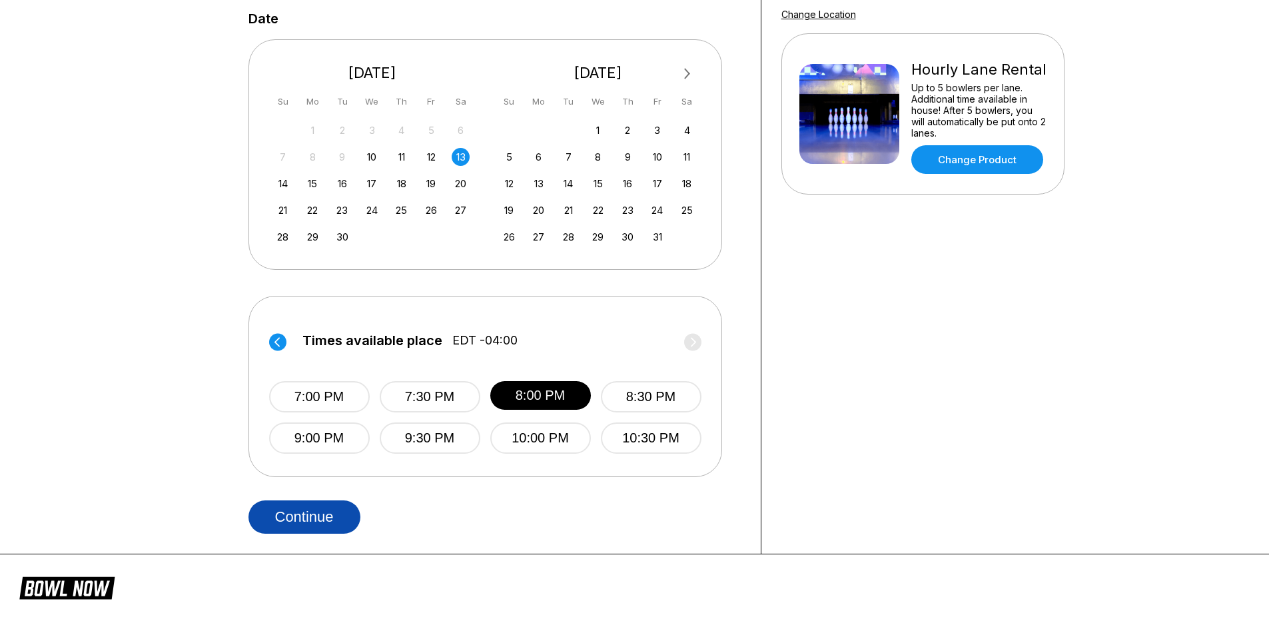
click at [340, 502] on button "Continue" at bounding box center [304, 516] width 112 height 33
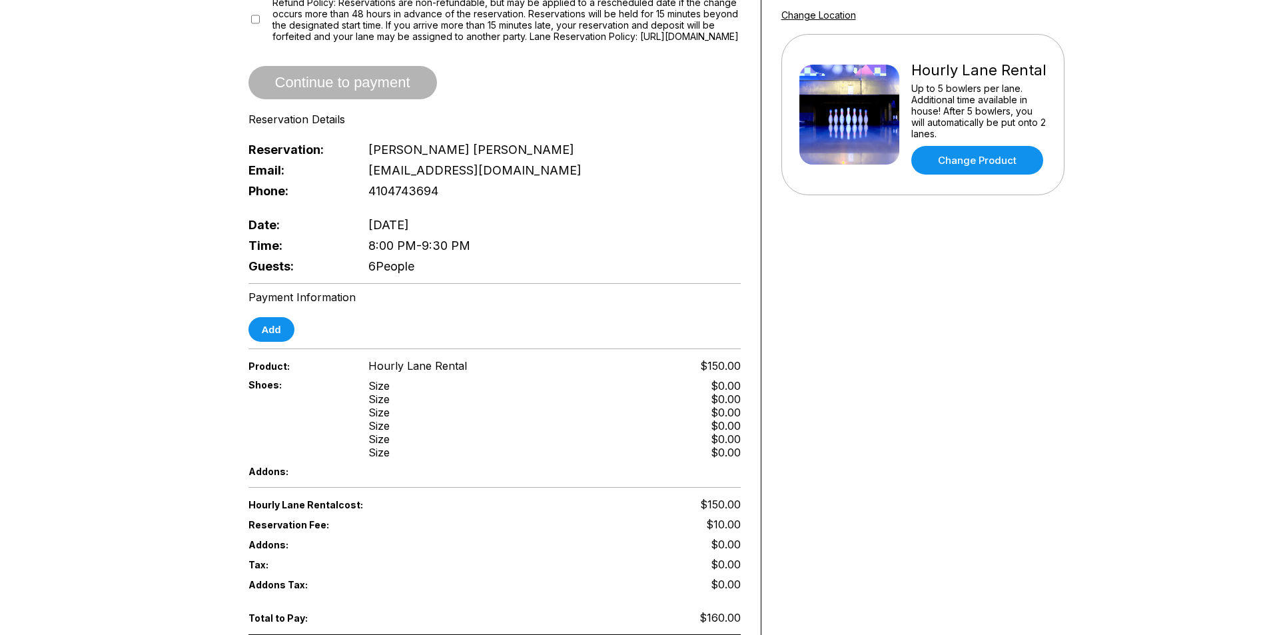
scroll to position [266, 0]
click at [284, 335] on button "Add" at bounding box center [271, 328] width 46 height 25
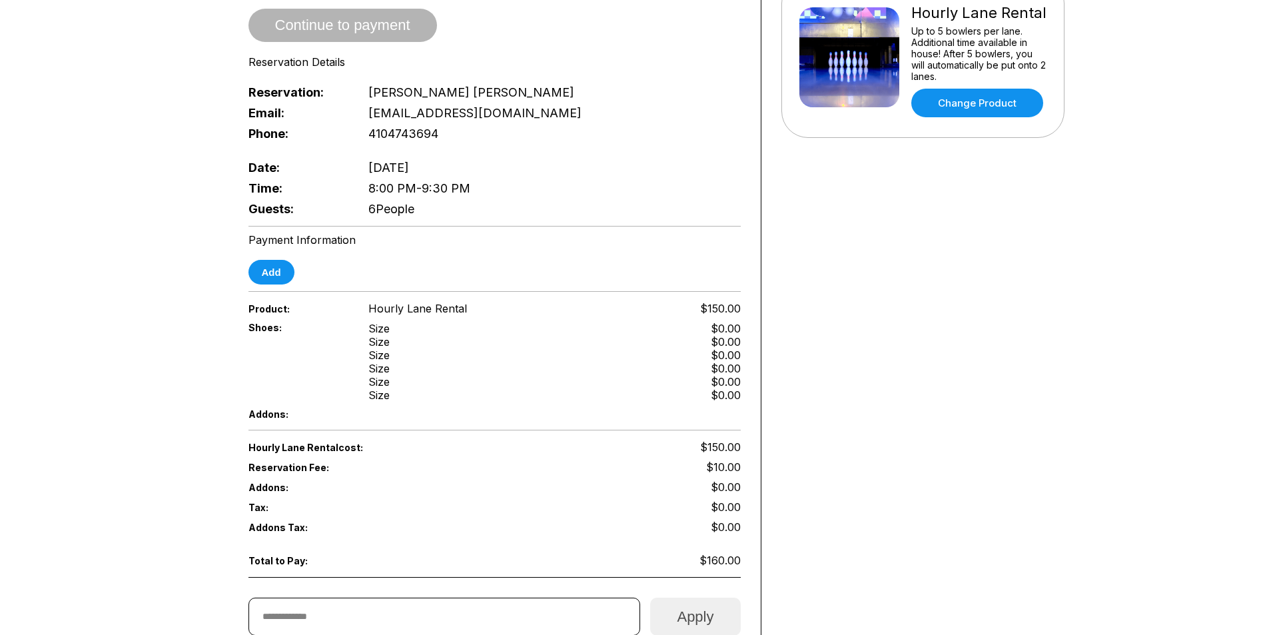
scroll to position [333, 0]
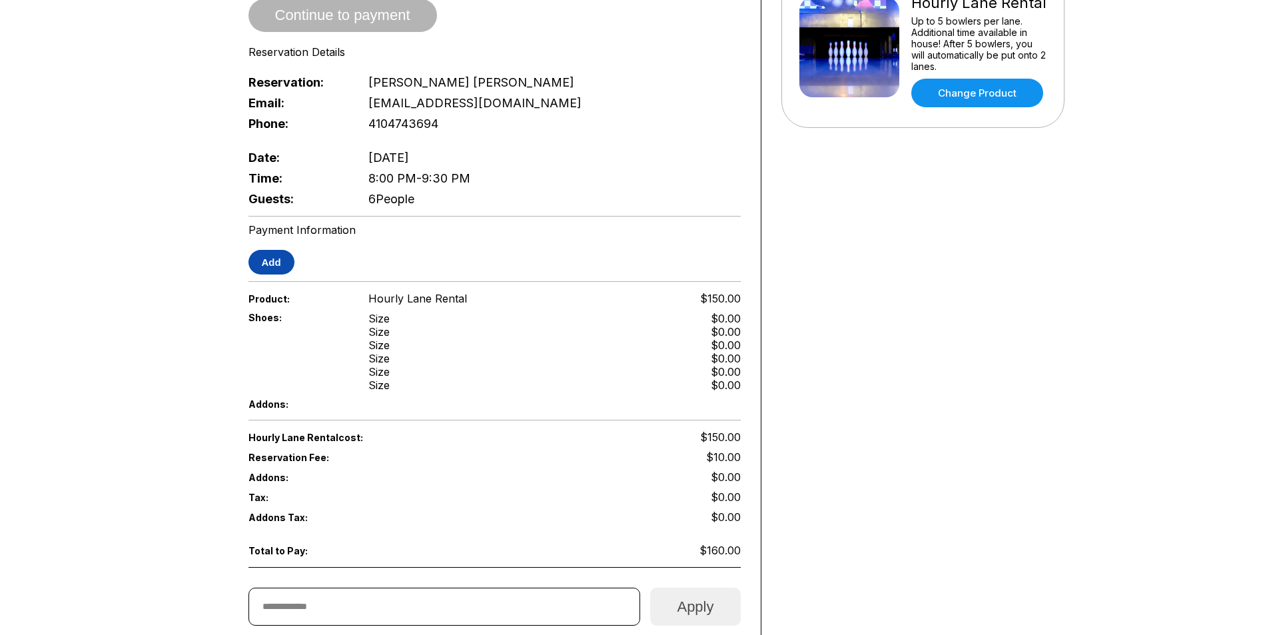
click at [288, 265] on button "Add" at bounding box center [271, 262] width 46 height 25
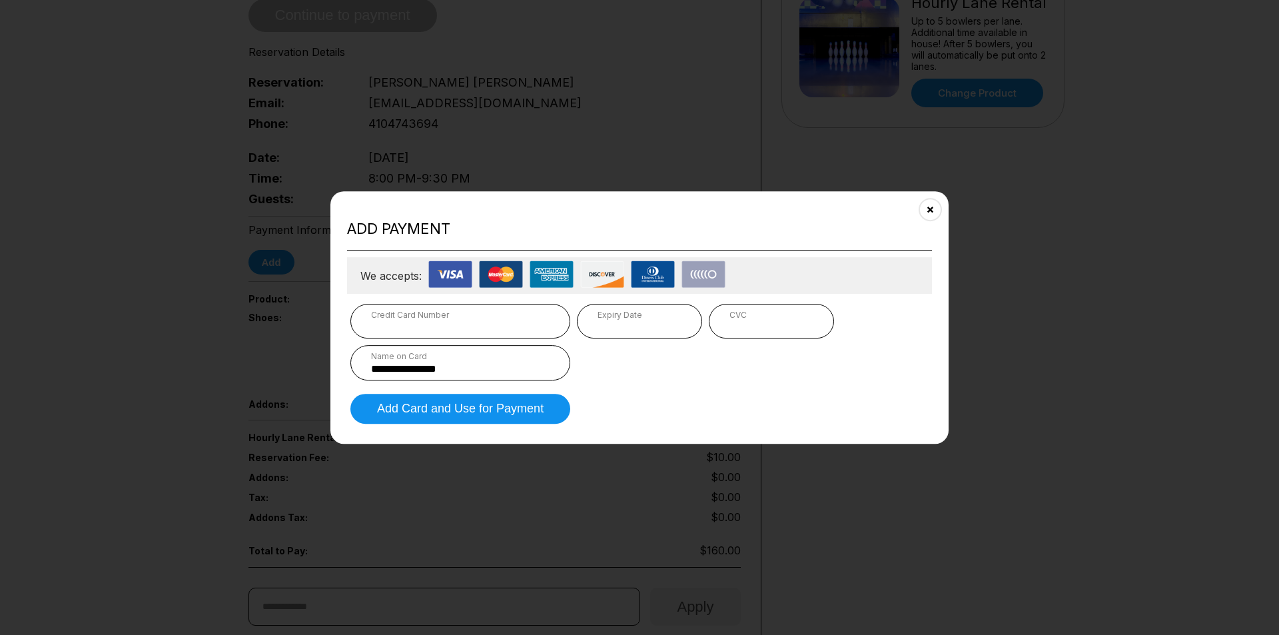
type input "**********"
click at [450, 318] on div "Credit Card Number" at bounding box center [460, 315] width 178 height 10
click at [621, 313] on div "Expiry Date" at bounding box center [639, 315] width 84 height 10
click at [633, 316] on div "Expiry Date" at bounding box center [639, 315] width 84 height 10
drag, startPoint x: 677, startPoint y: 222, endPoint x: 883, endPoint y: 208, distance: 206.9
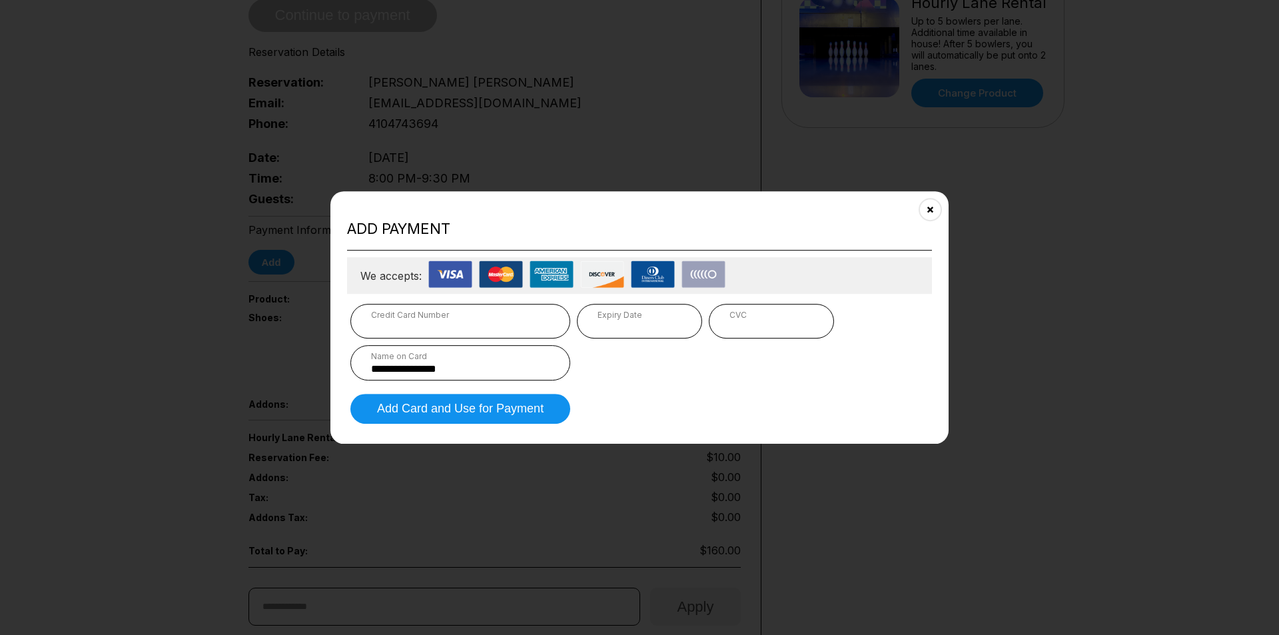
click at [872, 210] on div "**********" at bounding box center [639, 317] width 618 height 253
click at [927, 212] on button "Close" at bounding box center [930, 208] width 33 height 33
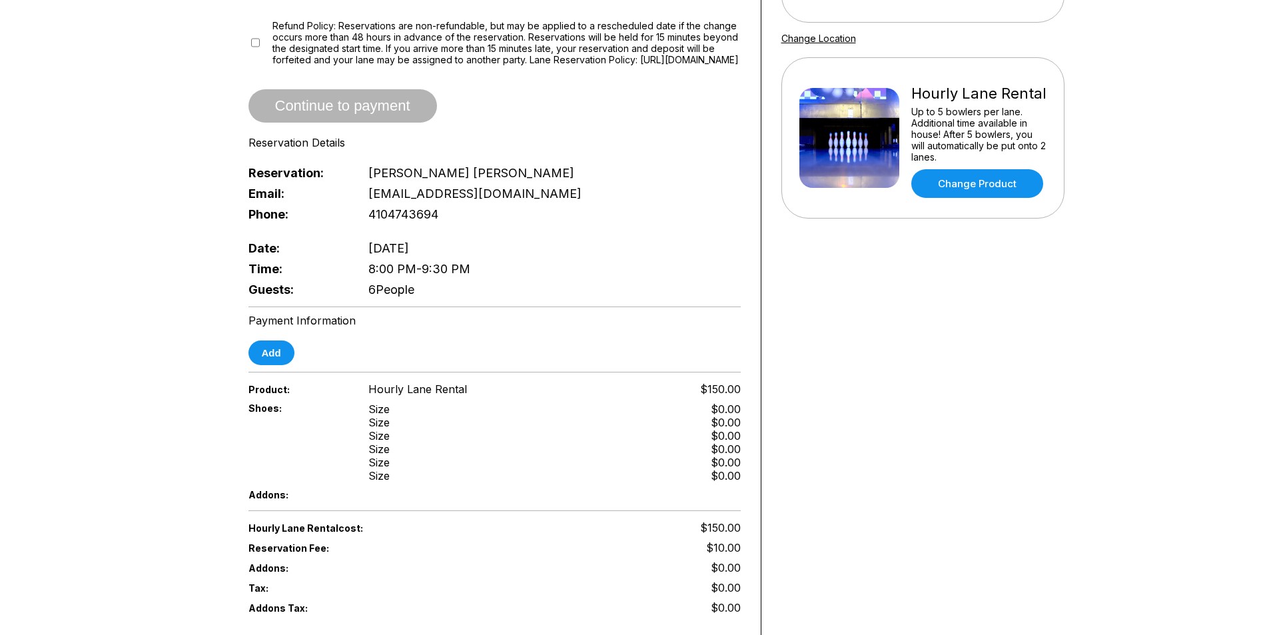
scroll to position [266, 0]
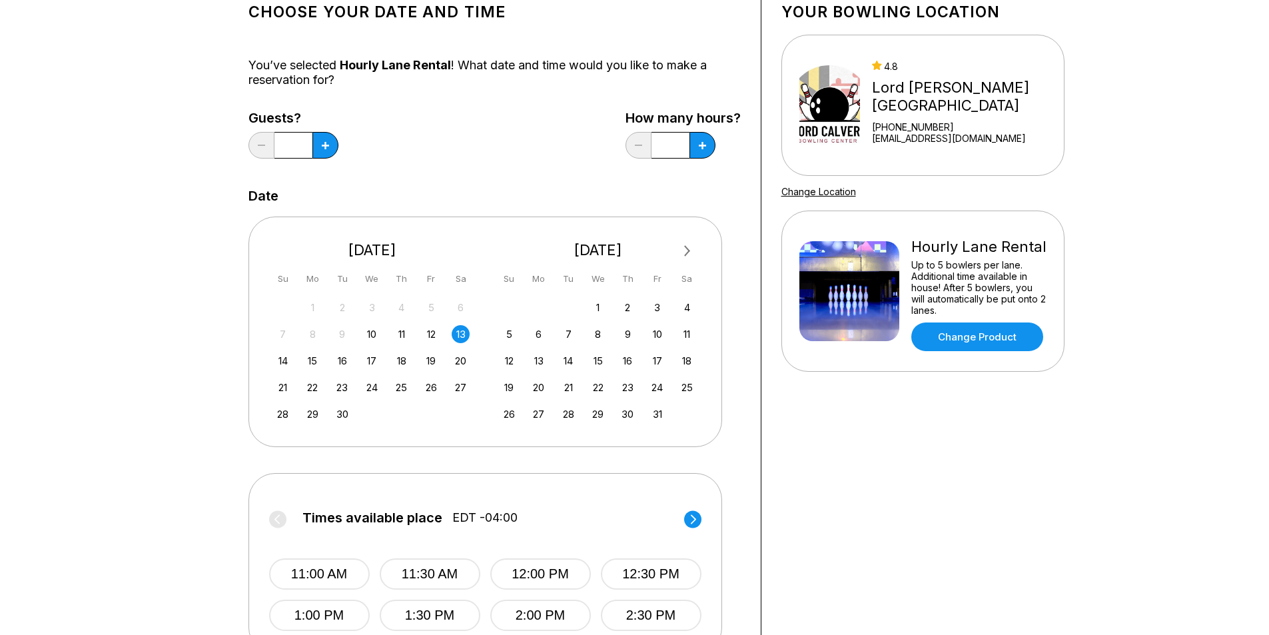
scroll to position [200, 0]
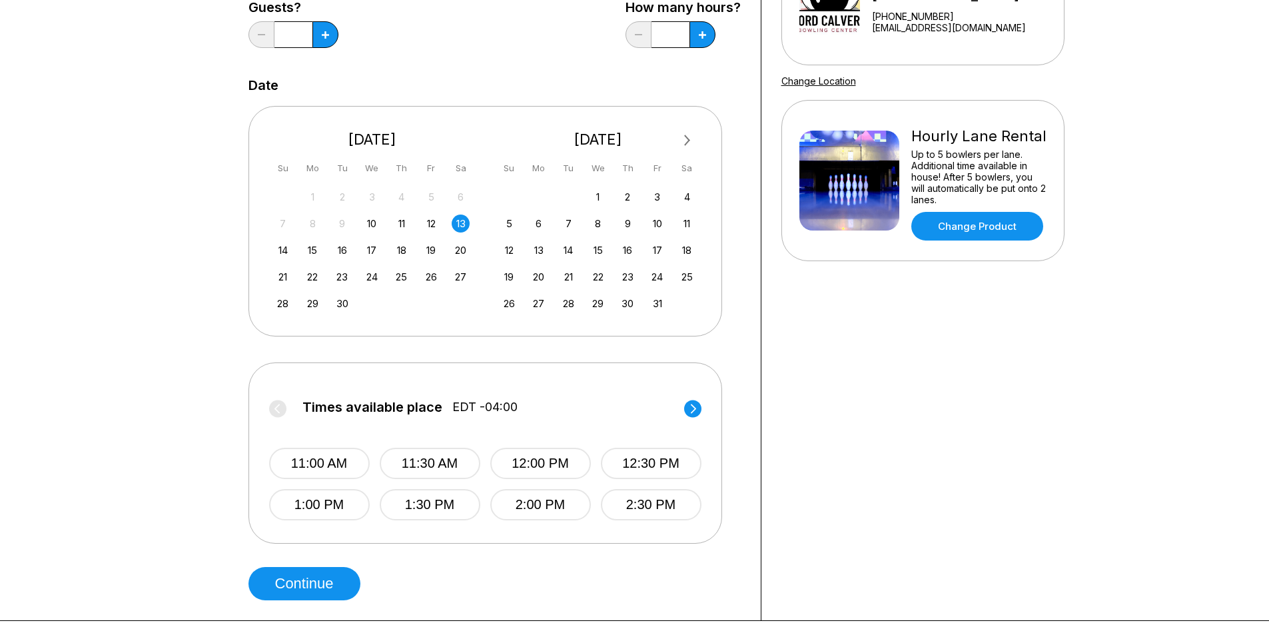
click at [695, 406] on circle at bounding box center [692, 408] width 17 height 17
click at [694, 414] on circle at bounding box center [692, 408] width 17 height 17
click at [543, 457] on button "8:00 PM" at bounding box center [546, 462] width 101 height 31
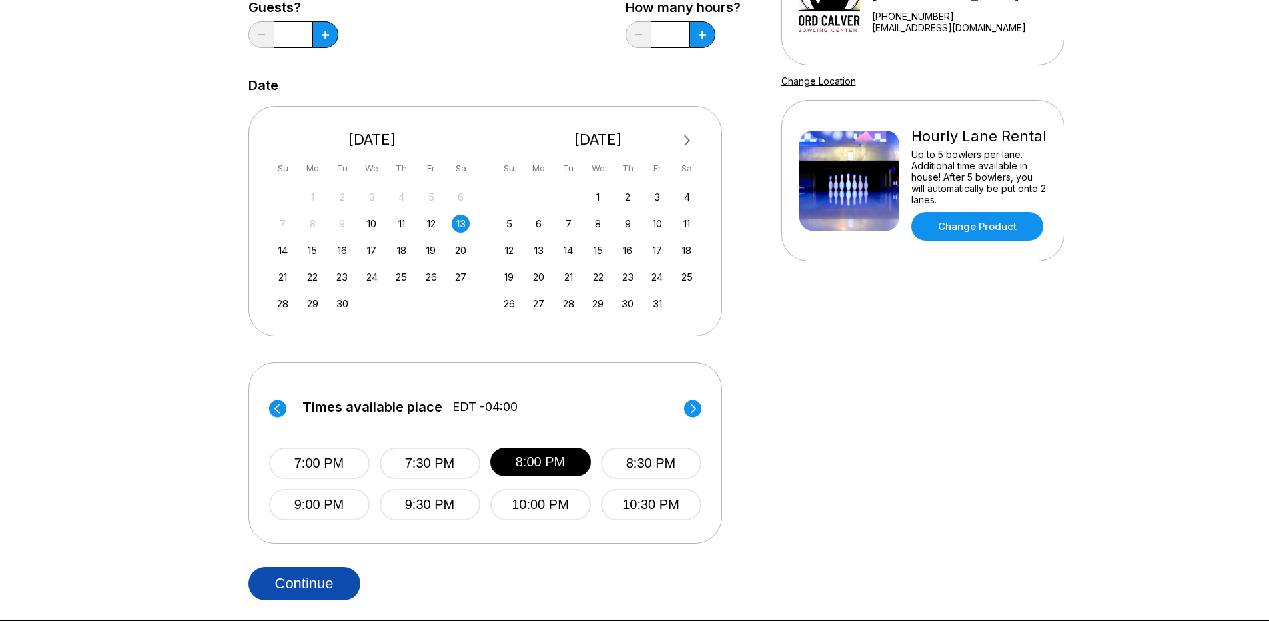
click at [335, 583] on button "Continue" at bounding box center [304, 583] width 112 height 33
